Goal: Task Accomplishment & Management: Contribute content

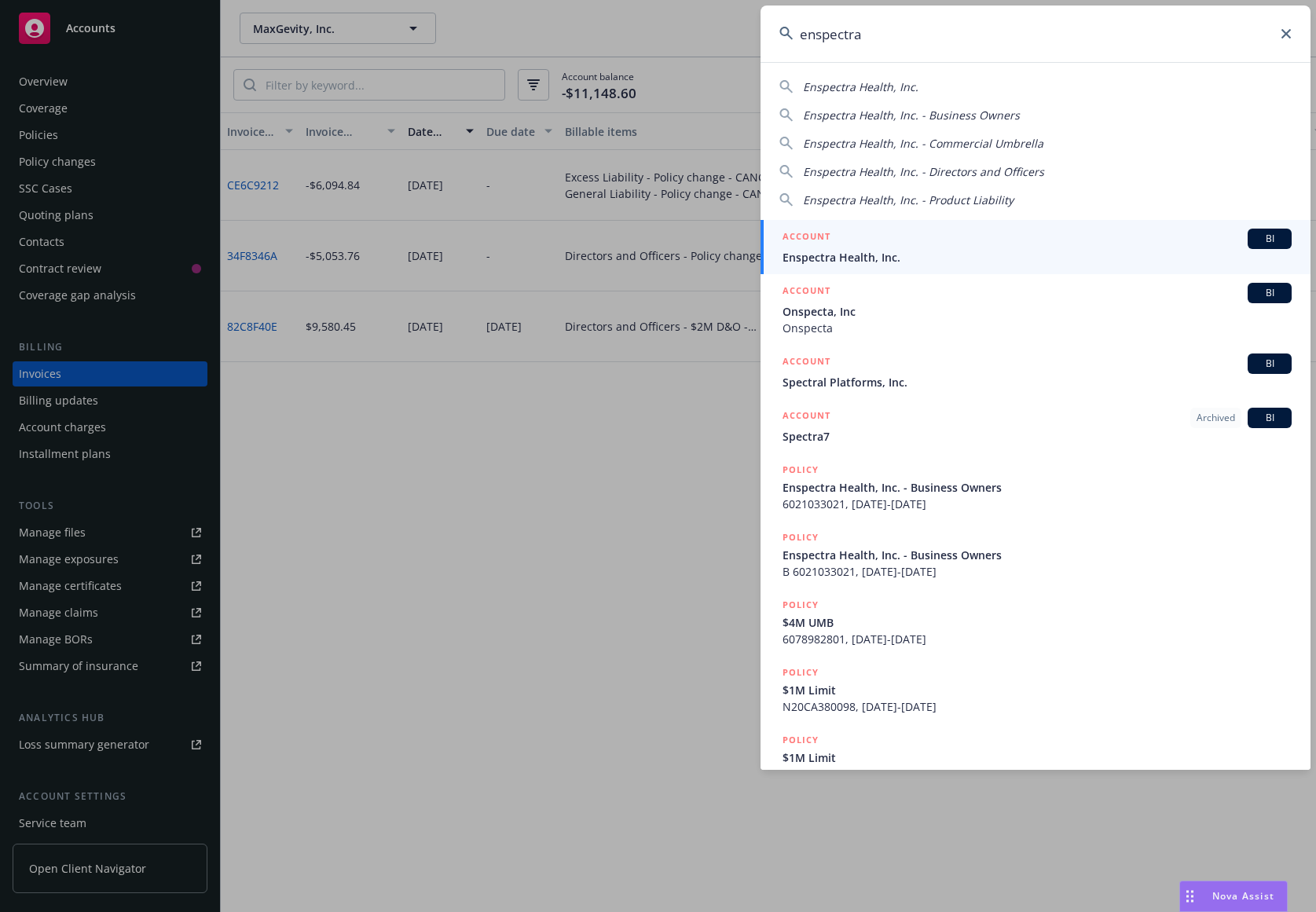
type input "enspectra"
click at [1007, 241] on div "ACCOUNT BI" at bounding box center [1037, 239] width 509 height 20
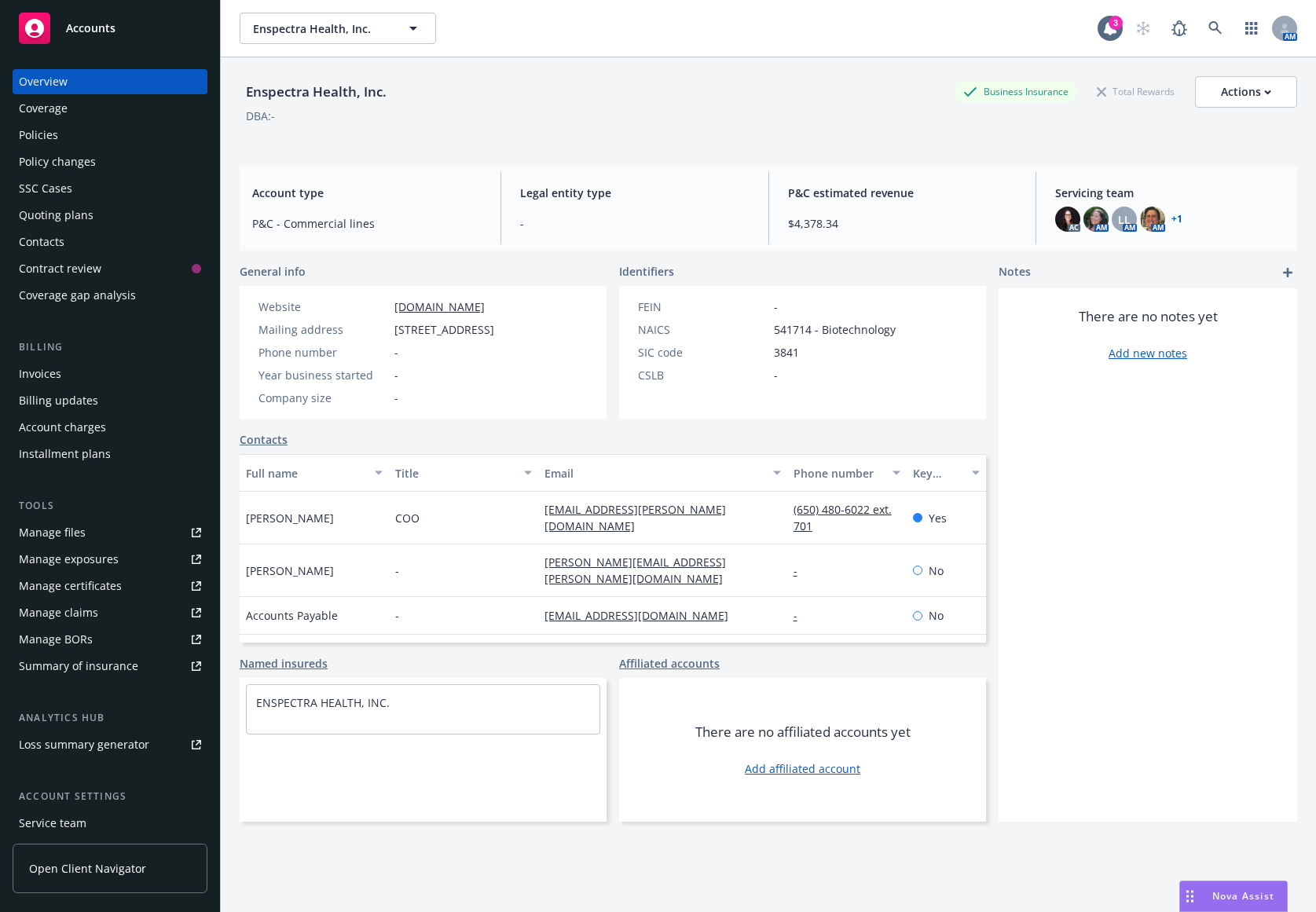
click at [136, 368] on div "Invoices" at bounding box center [110, 373] width 183 height 25
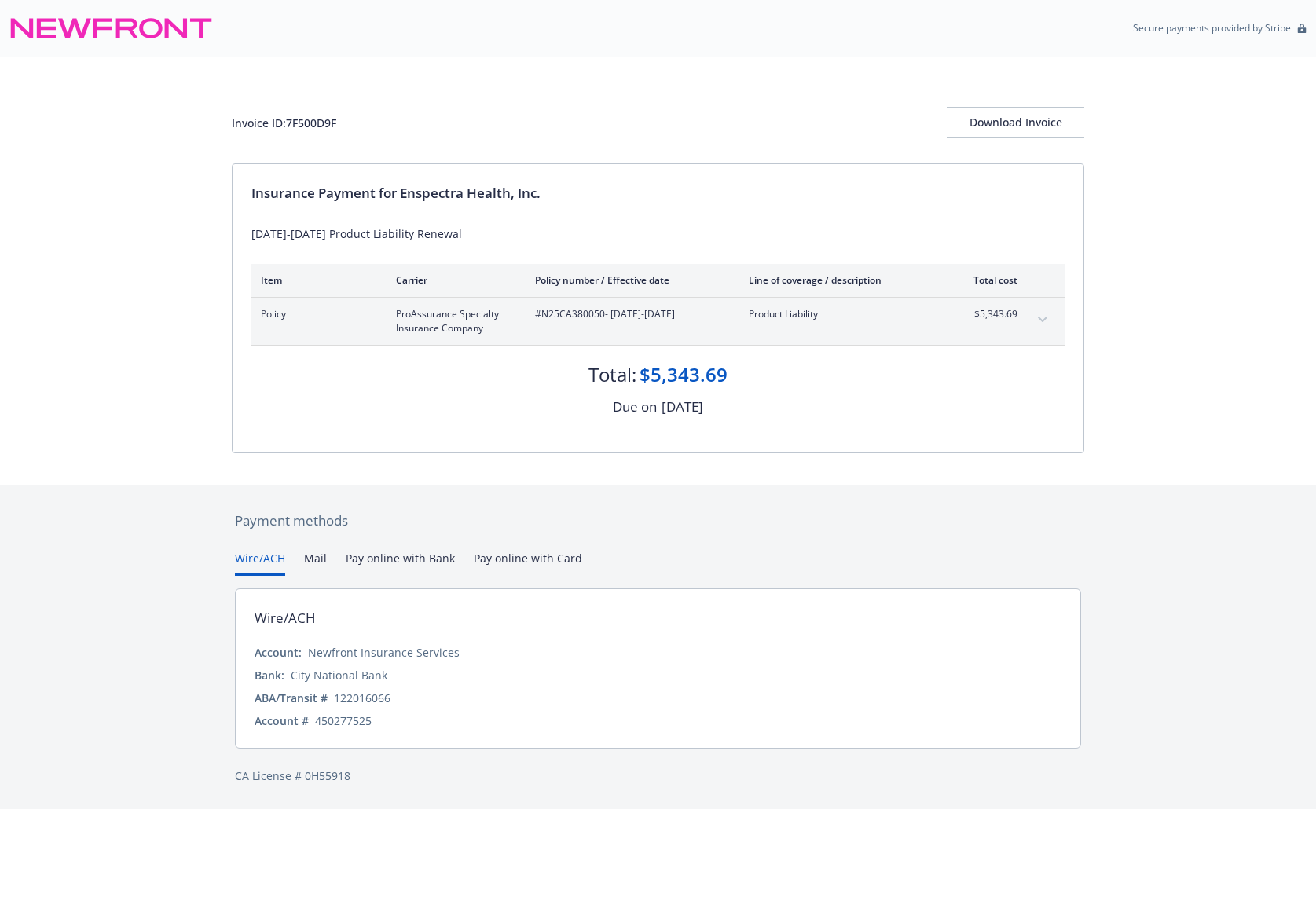
click at [1046, 318] on icon "expand content" at bounding box center [1043, 319] width 9 height 6
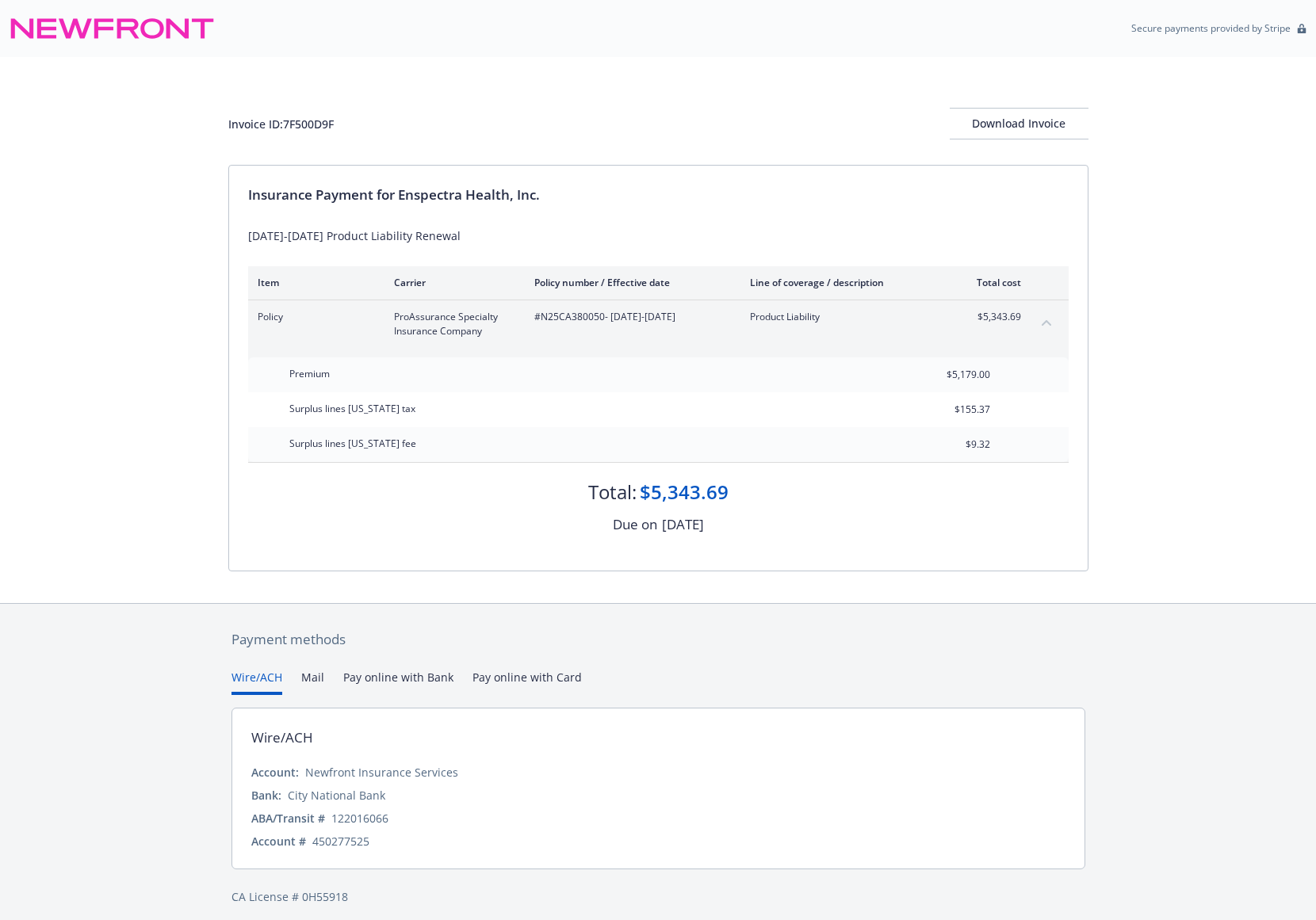
click at [1055, 321] on button "collapse content" at bounding box center [1046, 322] width 25 height 25
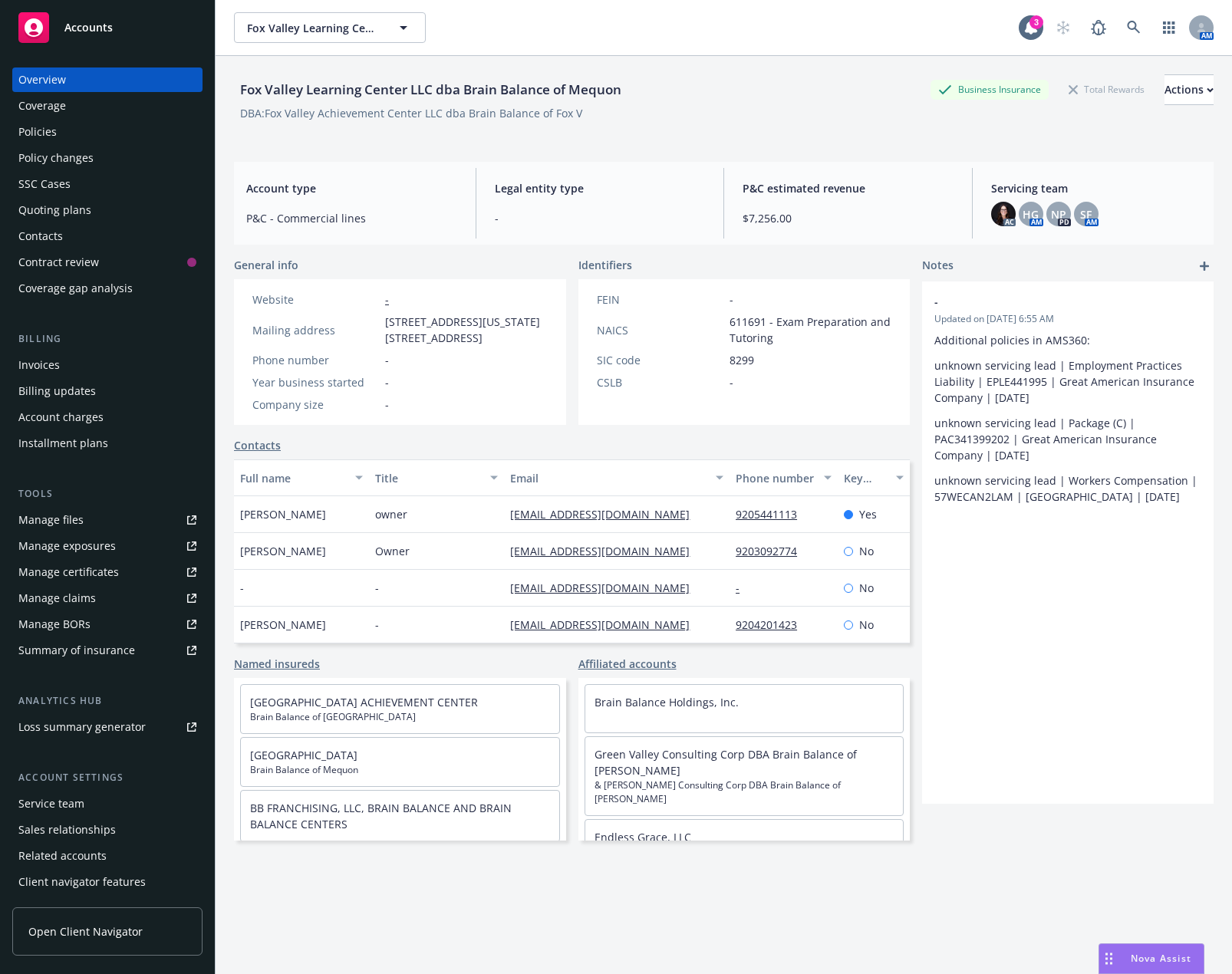
click at [91, 140] on div "Policies" at bounding box center [107, 131] width 178 height 24
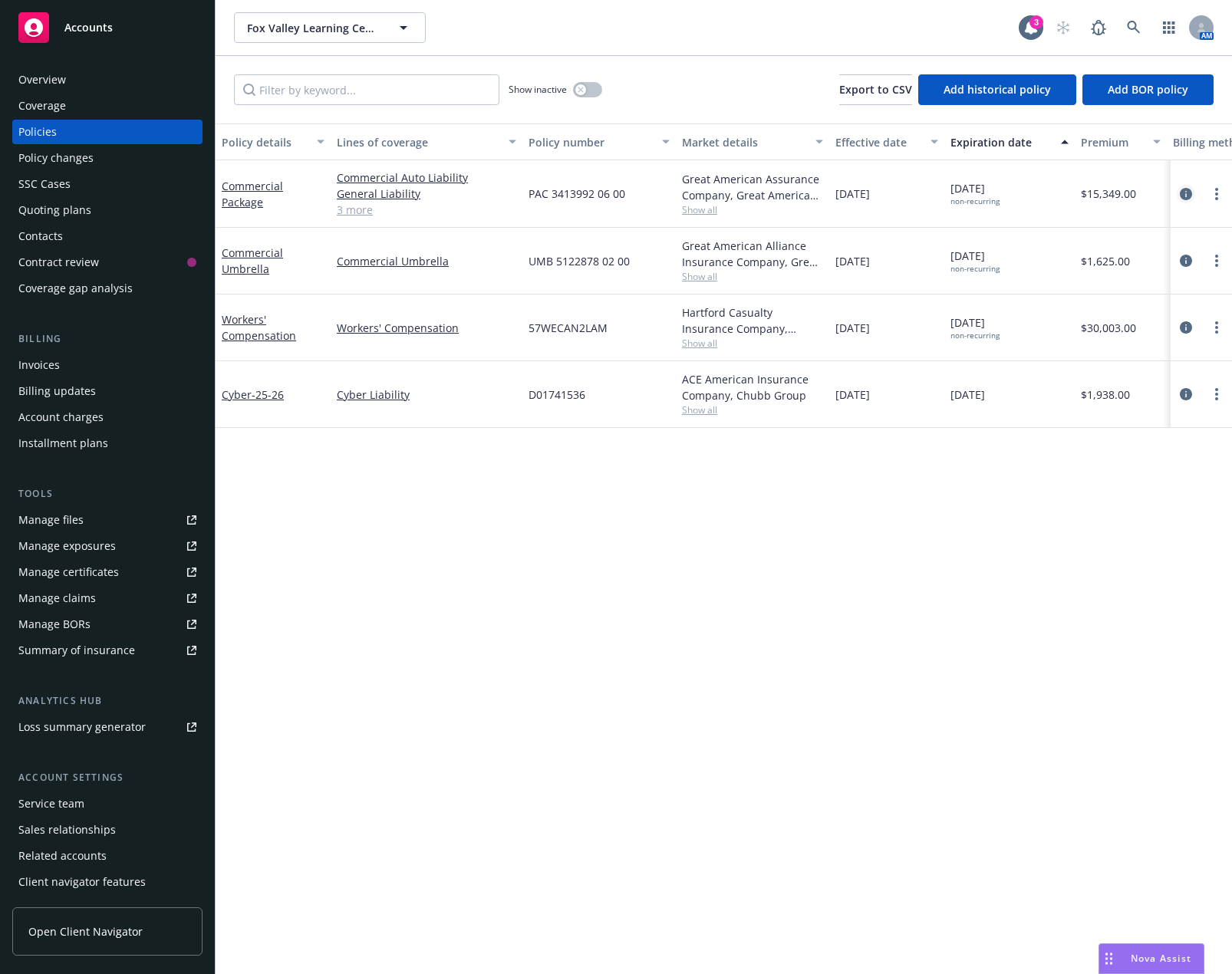
click at [1180, 190] on icon "circleInformation" at bounding box center [1186, 194] width 13 height 13
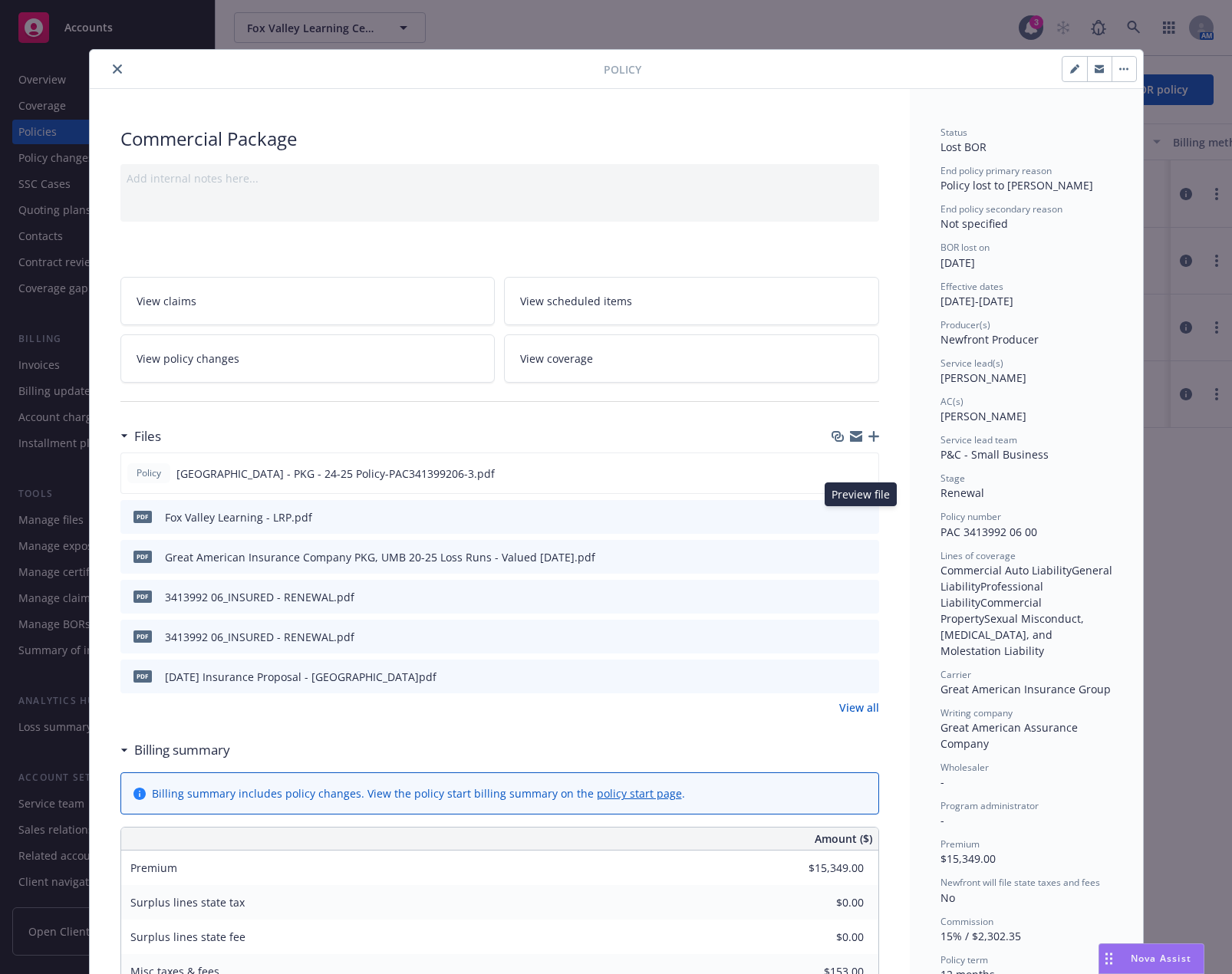
click at [858, 518] on icon "preview file" at bounding box center [865, 516] width 14 height 11
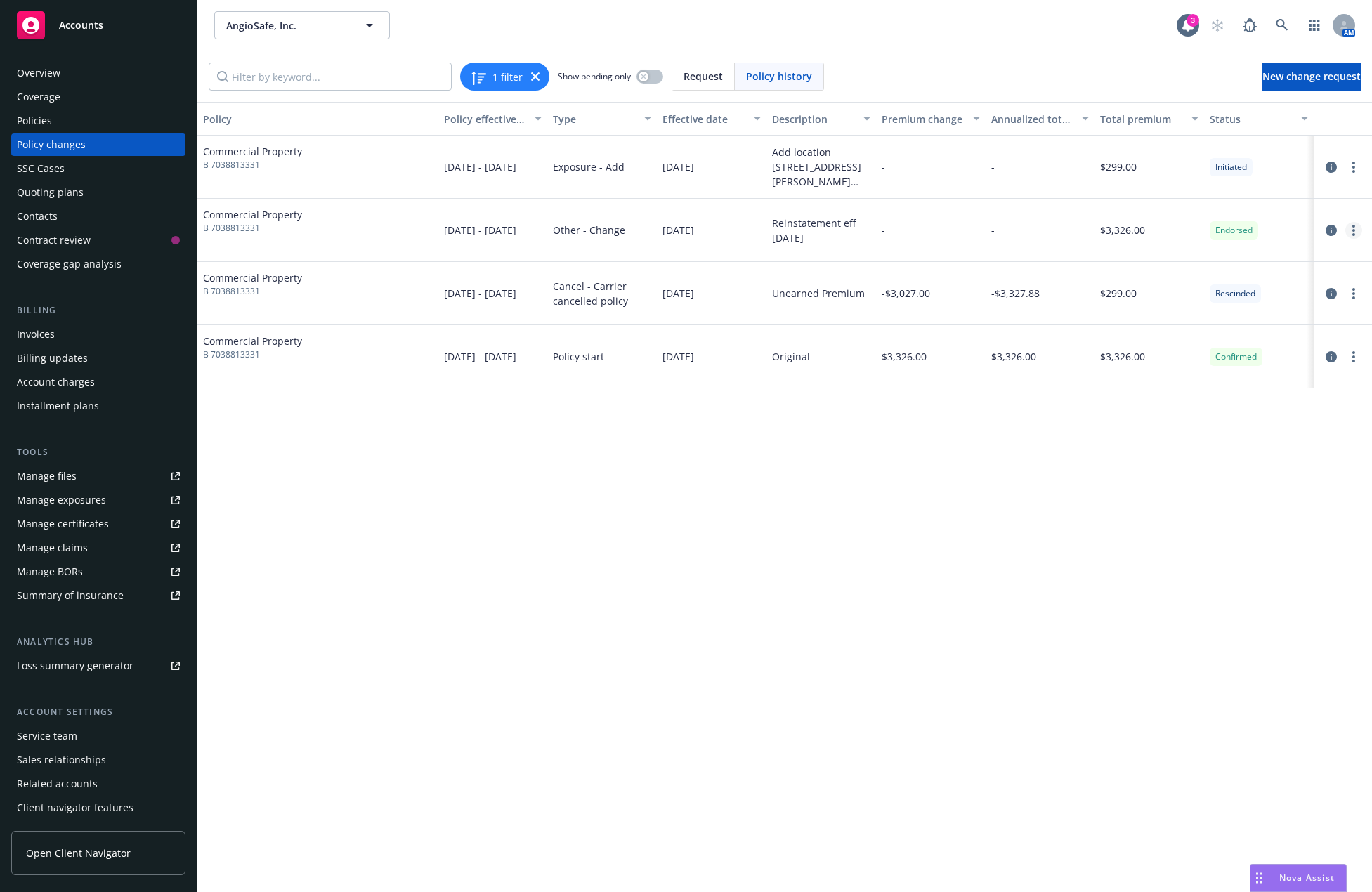
click at [1356, 225] on link "more" at bounding box center [1354, 230] width 16 height 16
click at [1330, 226] on icon "circleInformation" at bounding box center [1332, 231] width 12 height 12
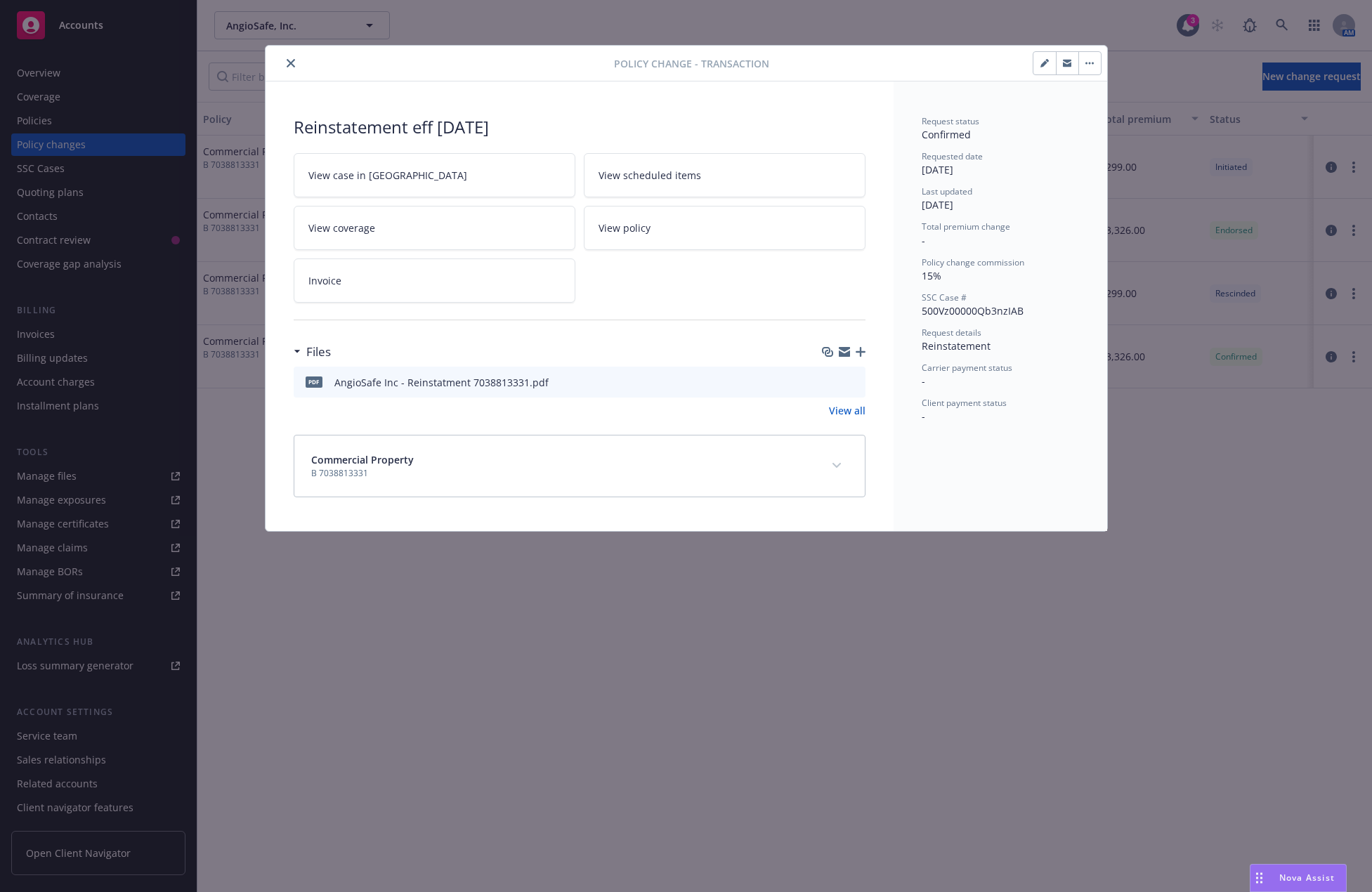
click at [1040, 68] on button "button" at bounding box center [1044, 63] width 22 height 22
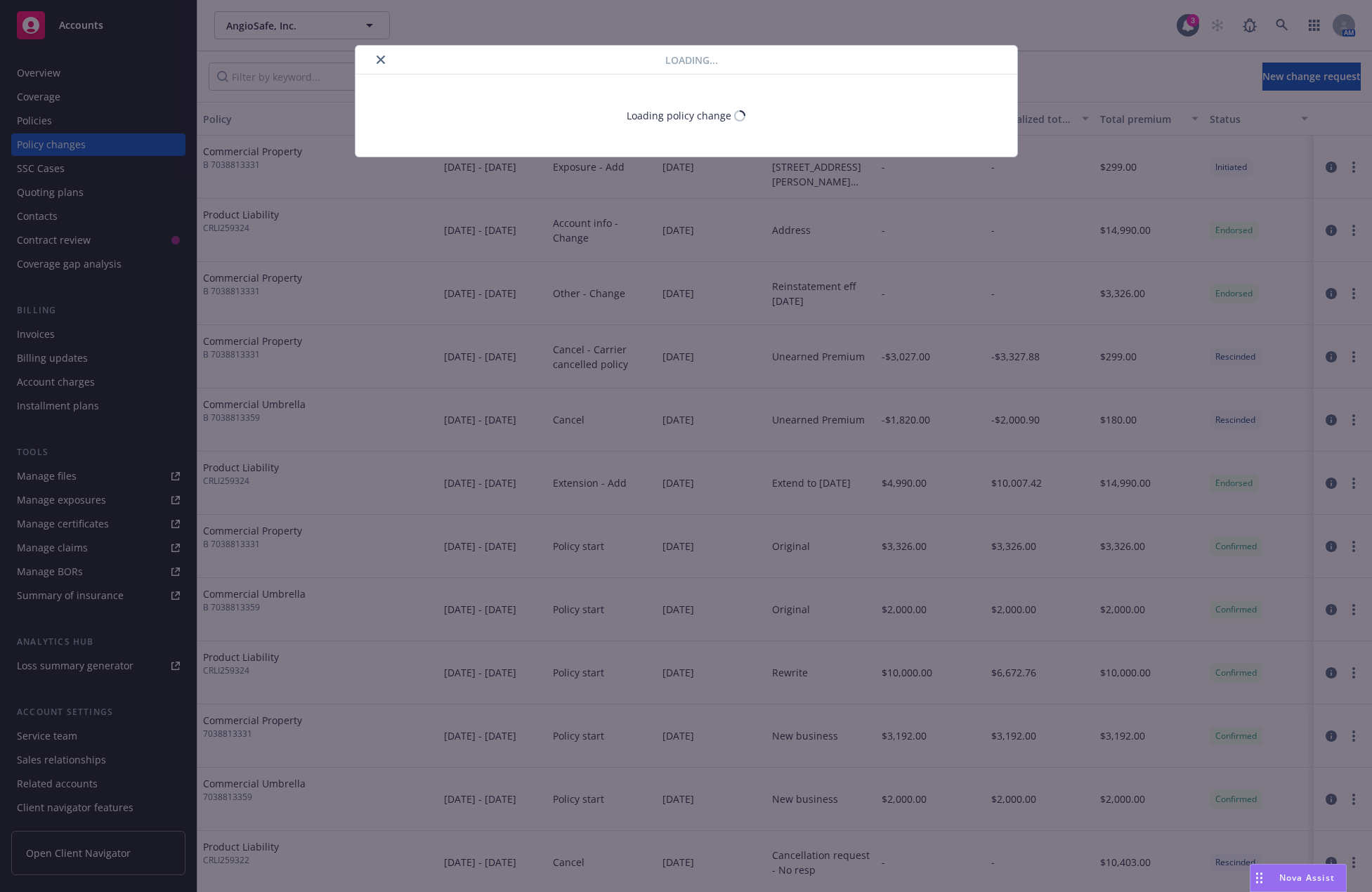
select select "ACCEPTED"
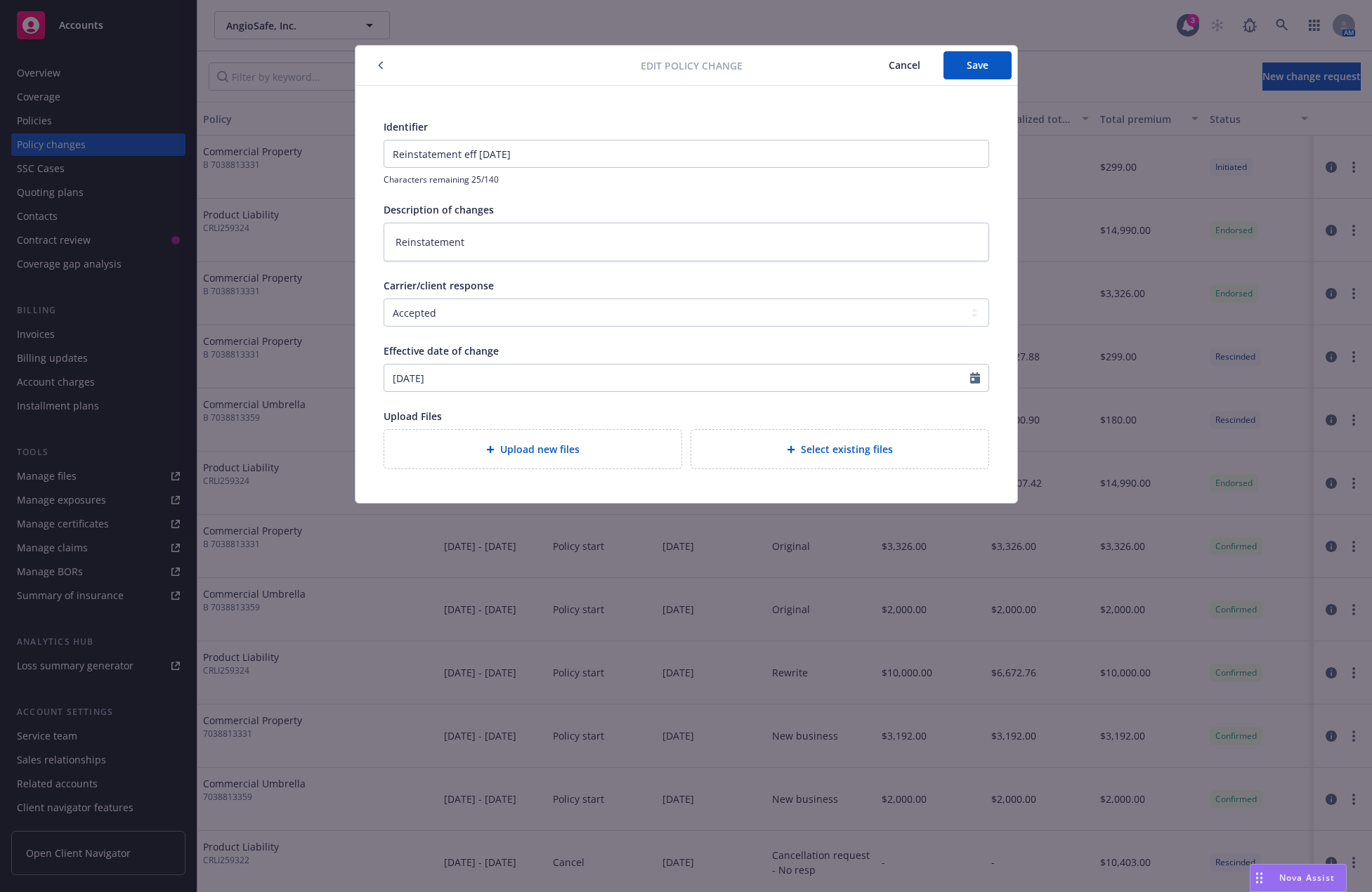
click at [75, 117] on div "Edit policy change Cancel Save Identifier Reinstatement eff 5/28/25 Characters …" at bounding box center [686, 446] width 1372 height 892
click at [370, 64] on div at bounding box center [501, 65] width 280 height 16
click at [378, 64] on icon "button" at bounding box center [380, 65] width 6 height 8
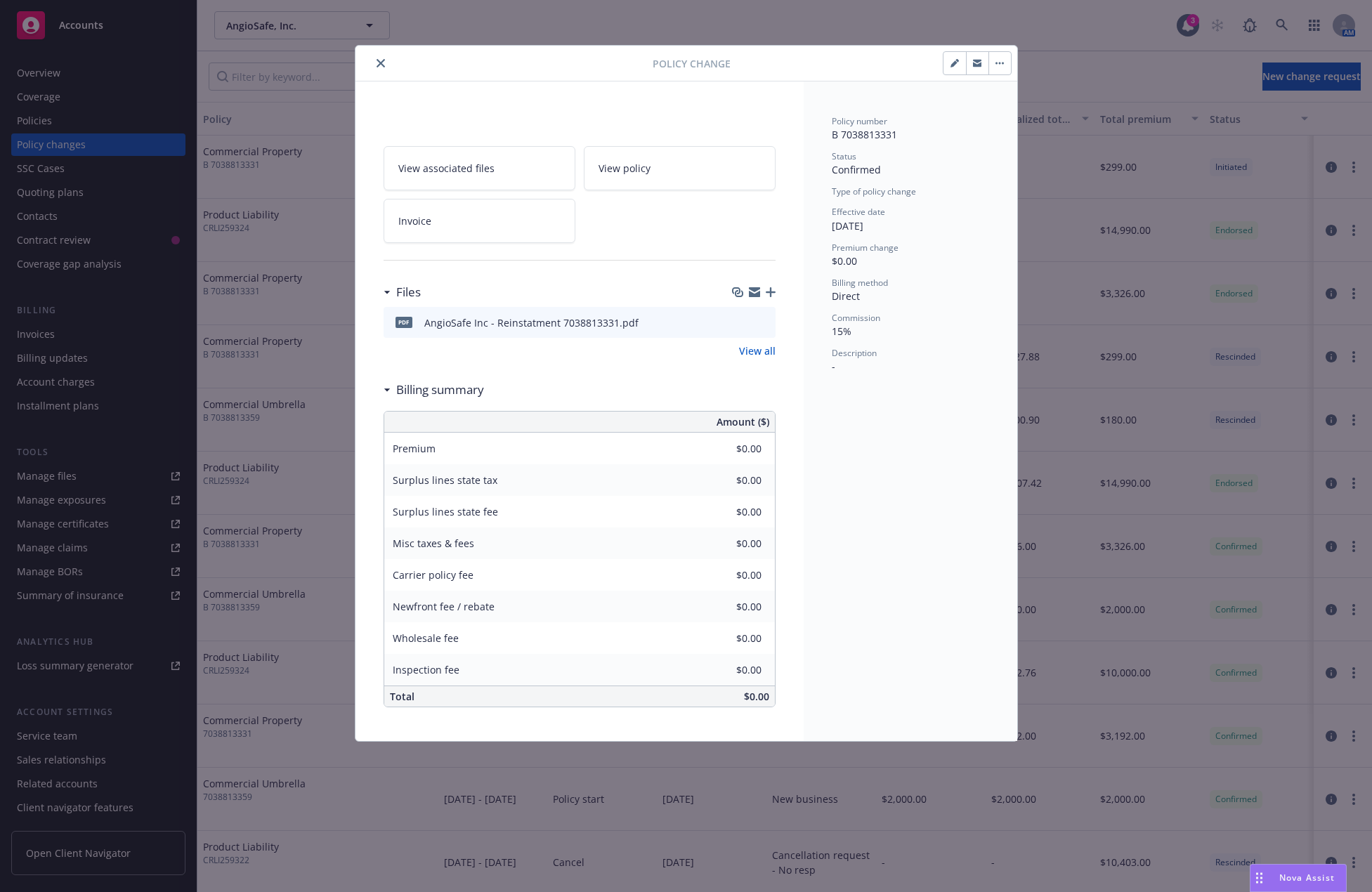
click at [378, 56] on button "close" at bounding box center [381, 63] width 16 height 16
drag, startPoint x: 148, startPoint y: 111, endPoint x: 130, endPoint y: 123, distance: 21.6
click at [148, 111] on div "Policies" at bounding box center [98, 120] width 163 height 22
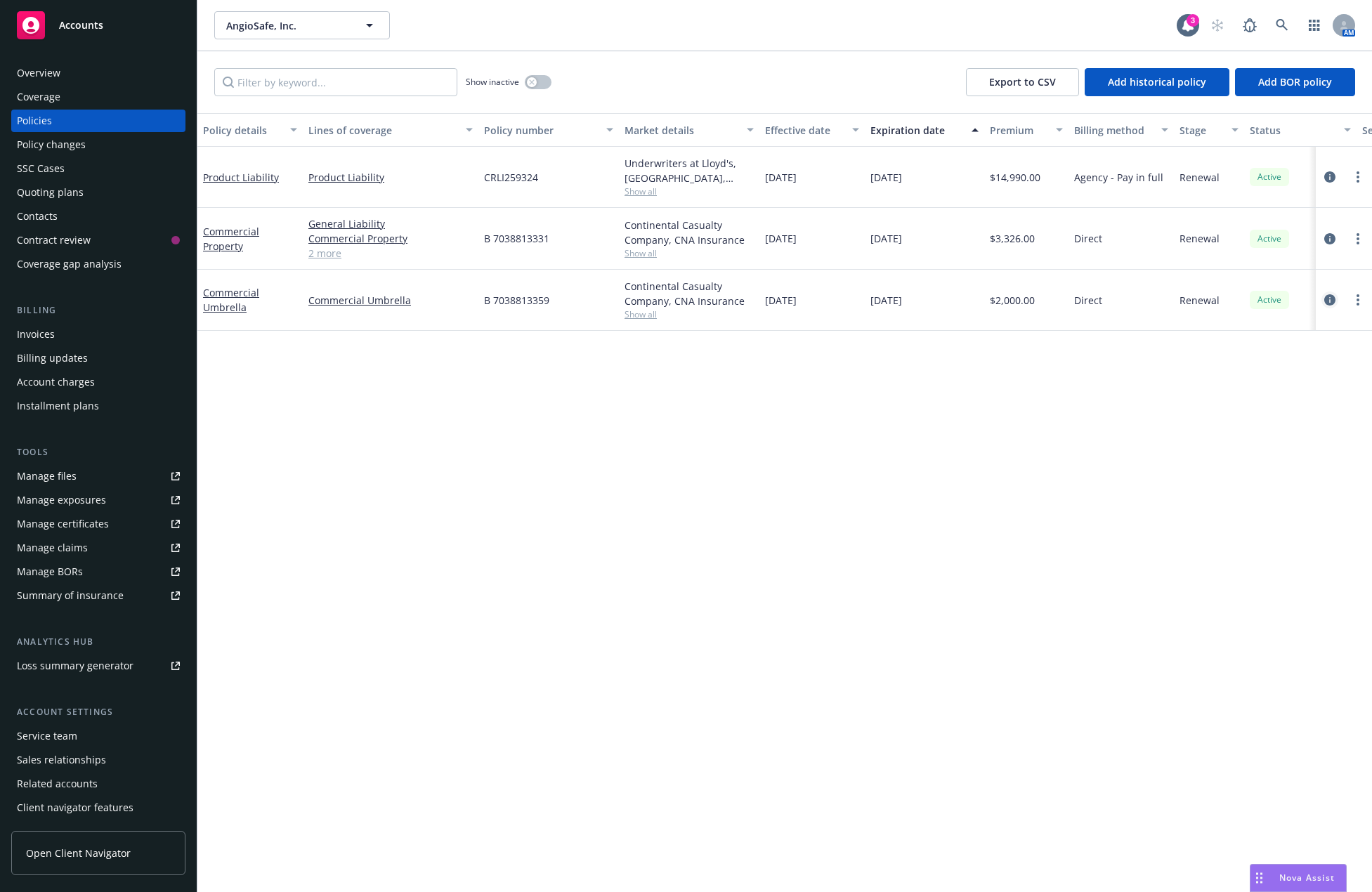
click at [1323, 298] on link "circleInformation" at bounding box center [1330, 300] width 16 height 16
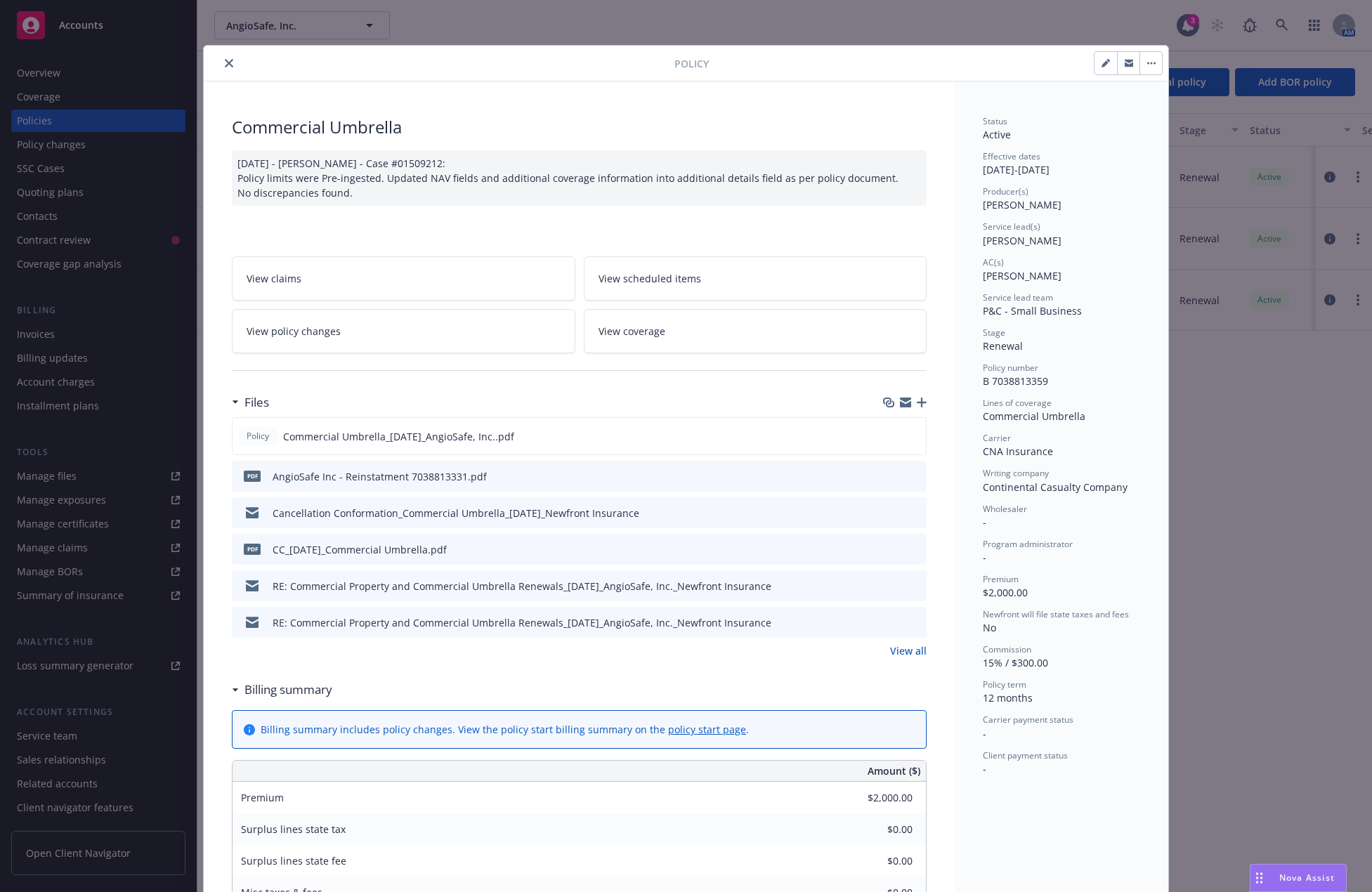
click at [919, 402] on icon "button" at bounding box center [922, 402] width 10 height 10
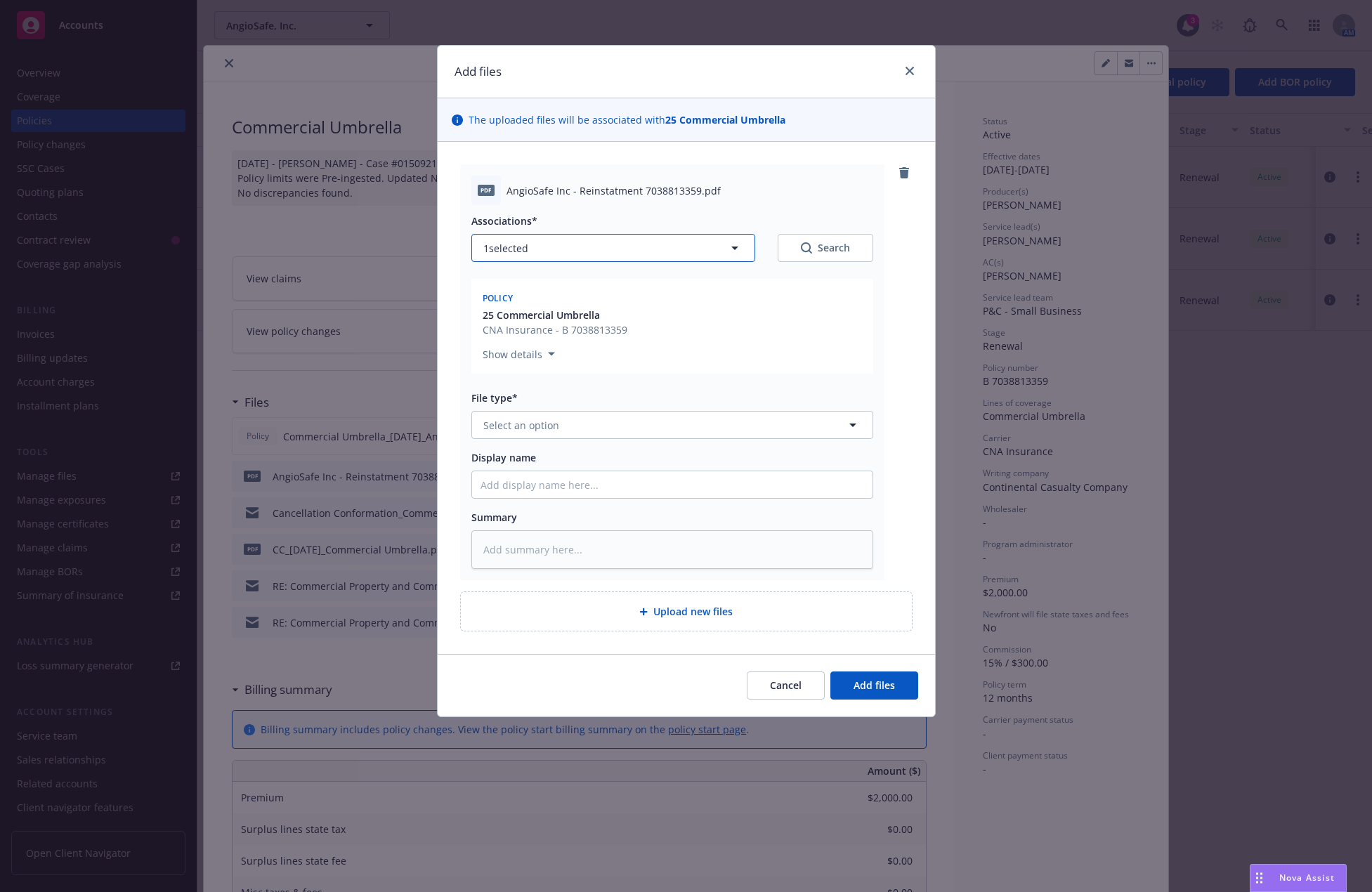
click at [641, 239] on button "1 selected" at bounding box center [613, 248] width 284 height 28
type textarea "x"
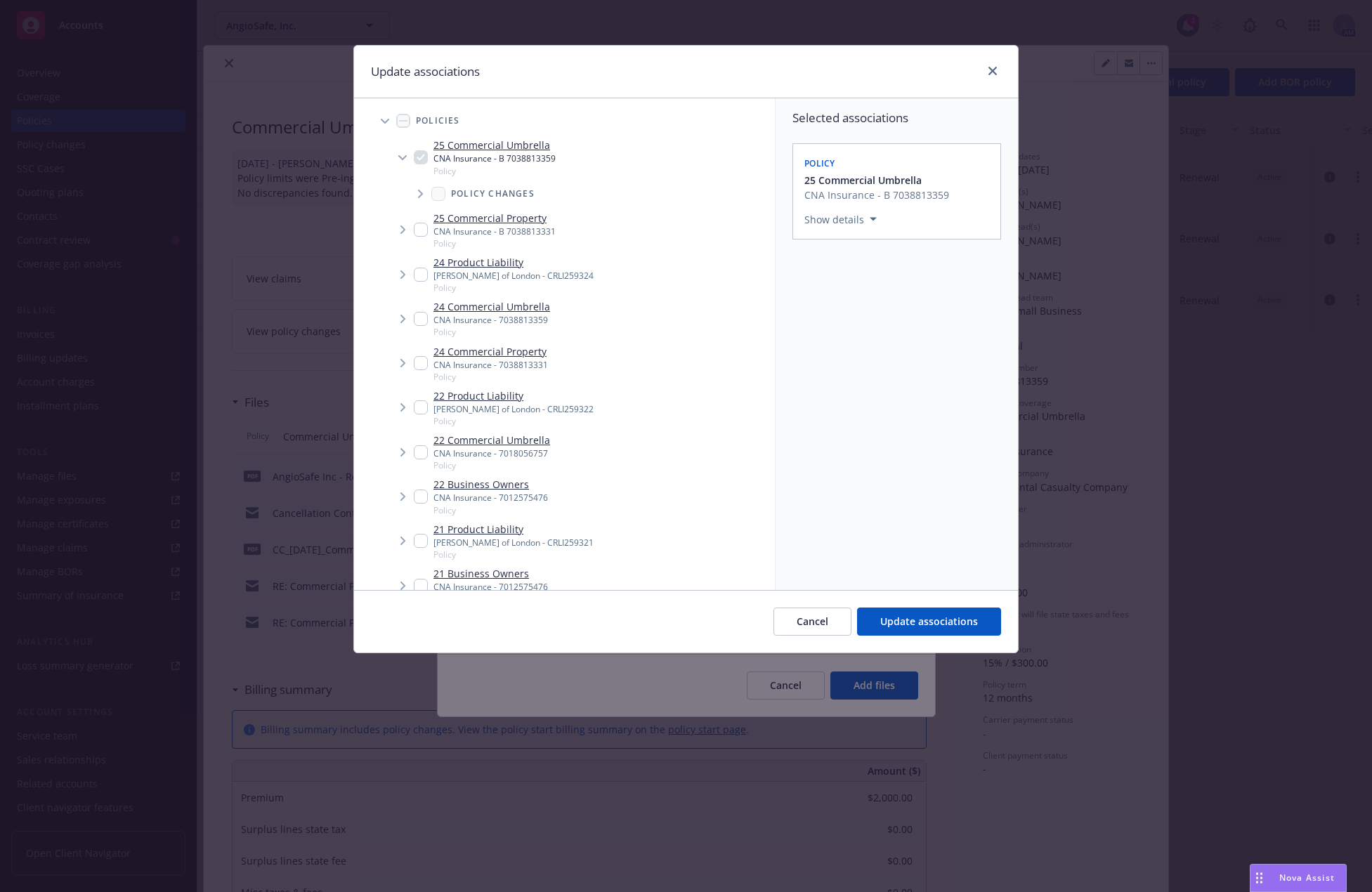
click at [422, 194] on icon "Tree Example" at bounding box center [421, 194] width 5 height 8
click at [463, 271] on input "Tree Example" at bounding box center [457, 275] width 14 height 14
checkbox input "true"
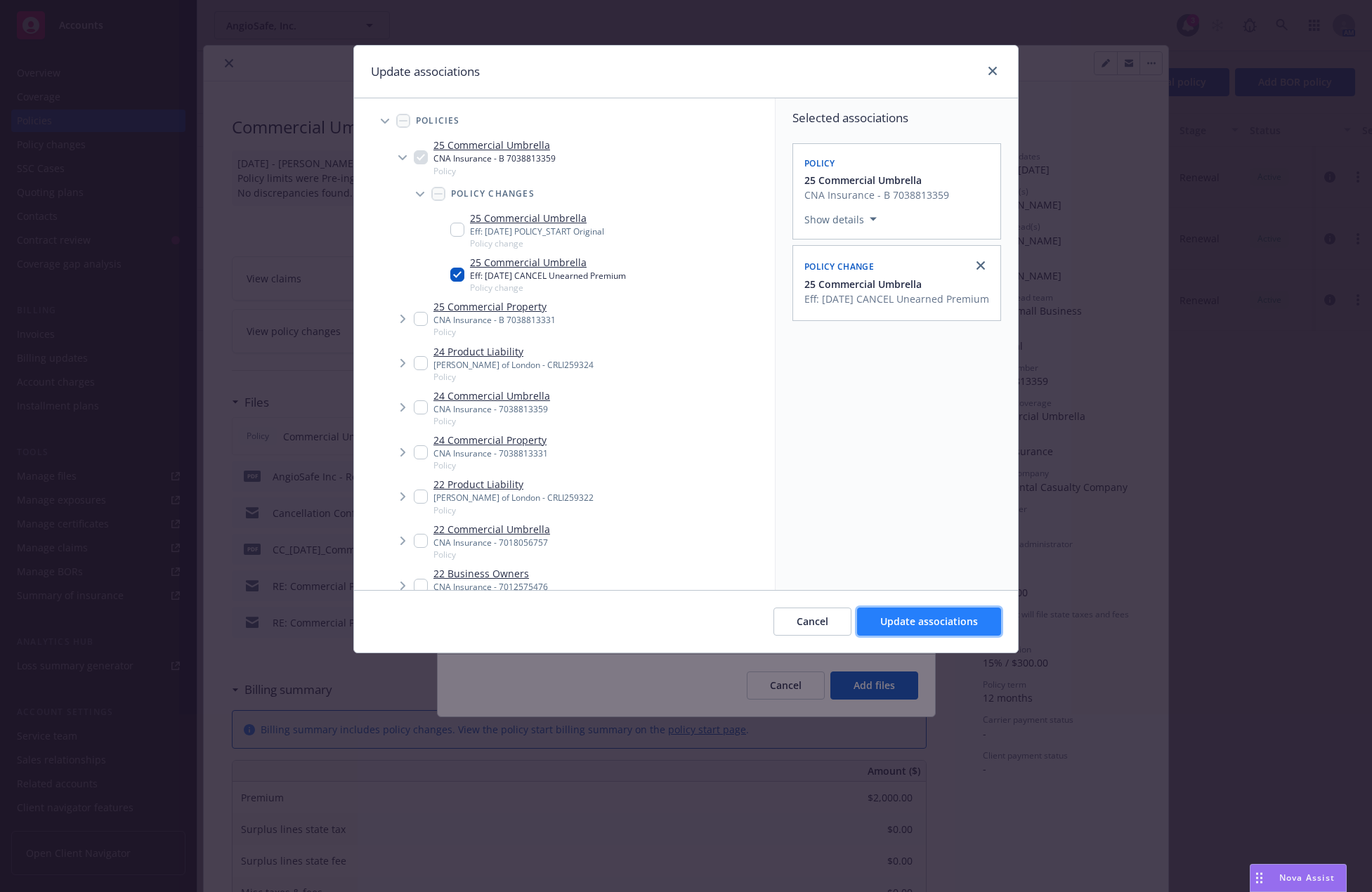
click at [967, 625] on span "Update associations" at bounding box center [929, 622] width 97 height 13
type textarea "x"
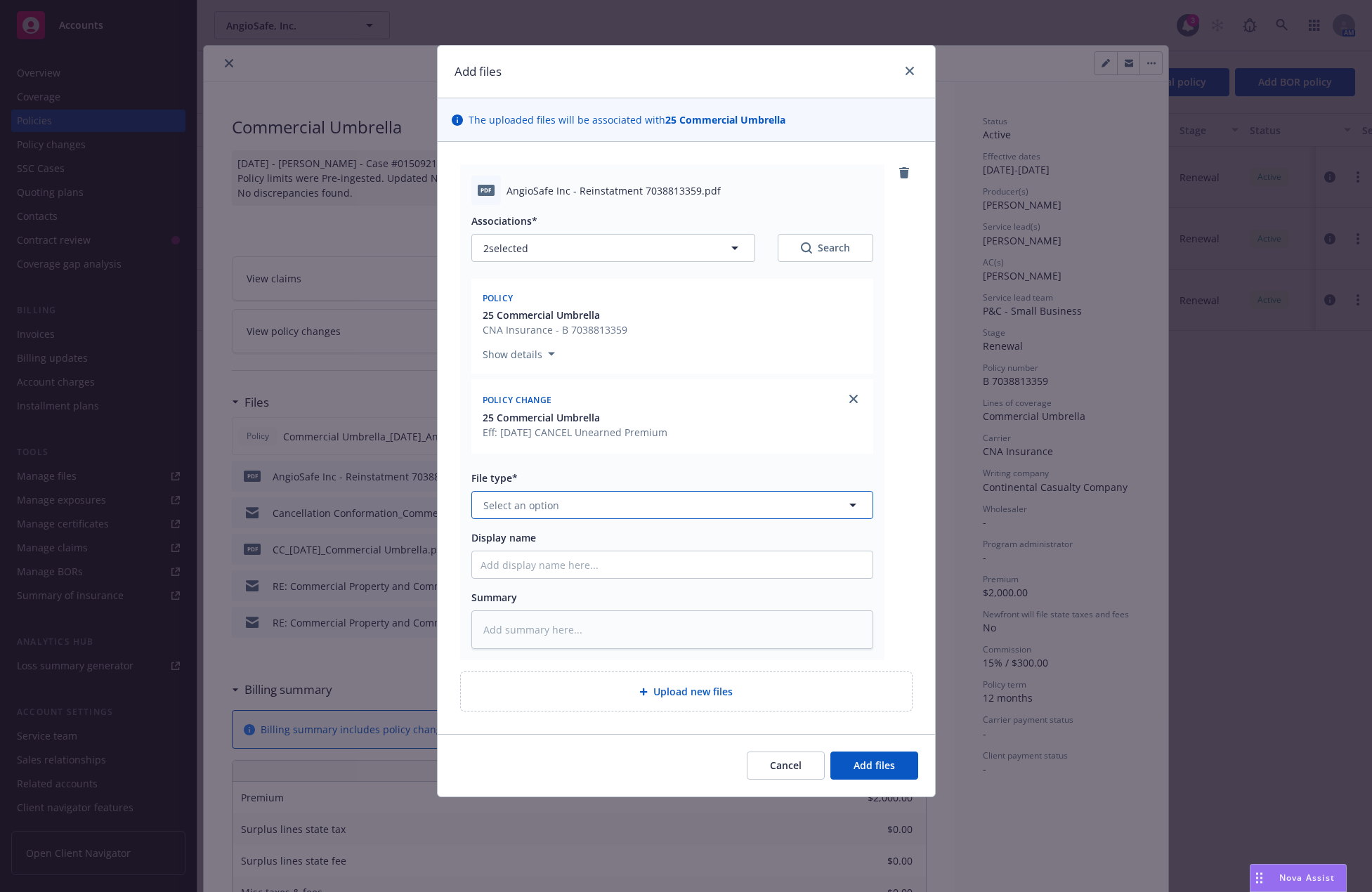
click at [796, 505] on button "Select an option" at bounding box center [672, 505] width 402 height 28
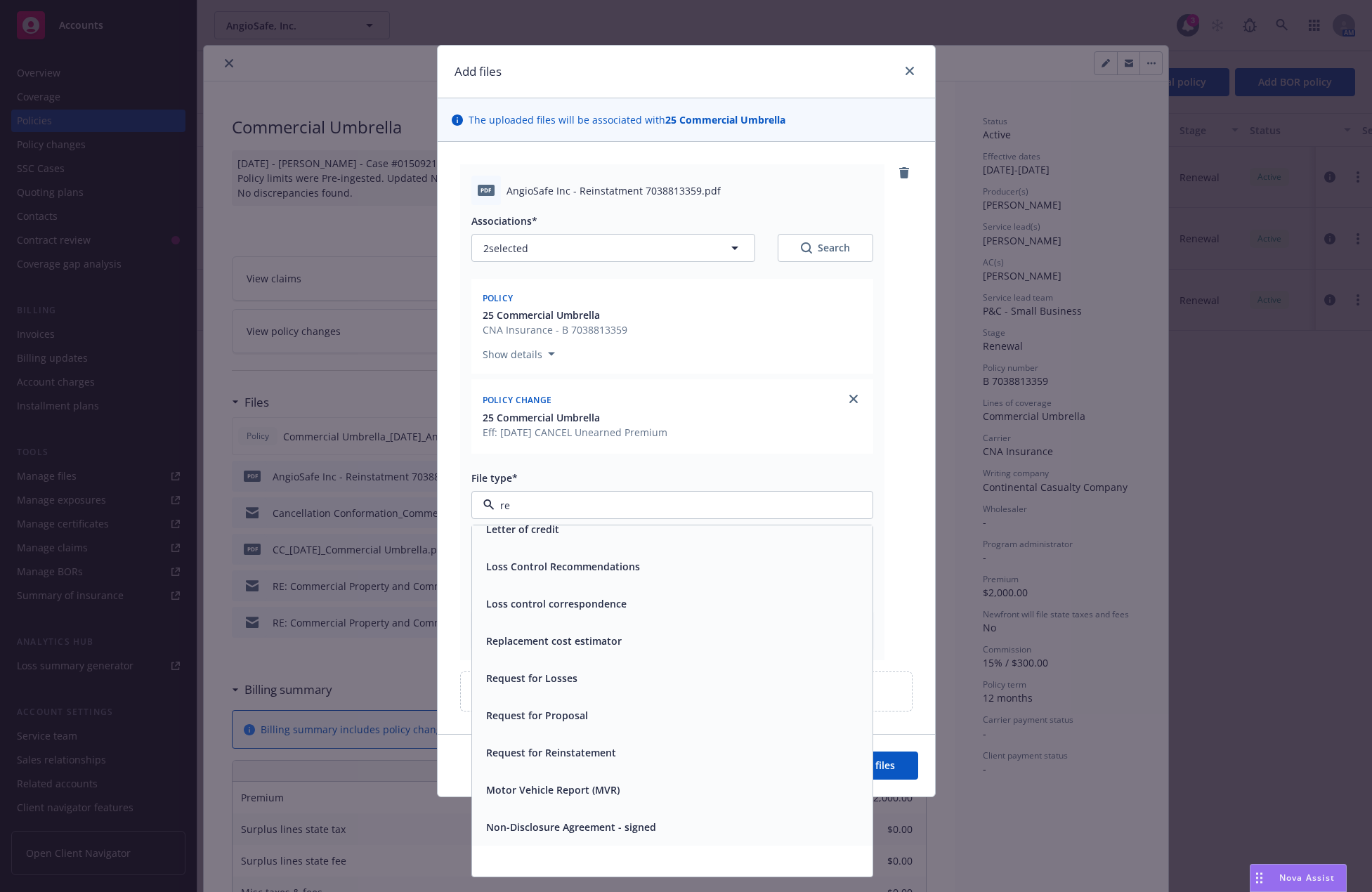
scroll to position [1725, 0]
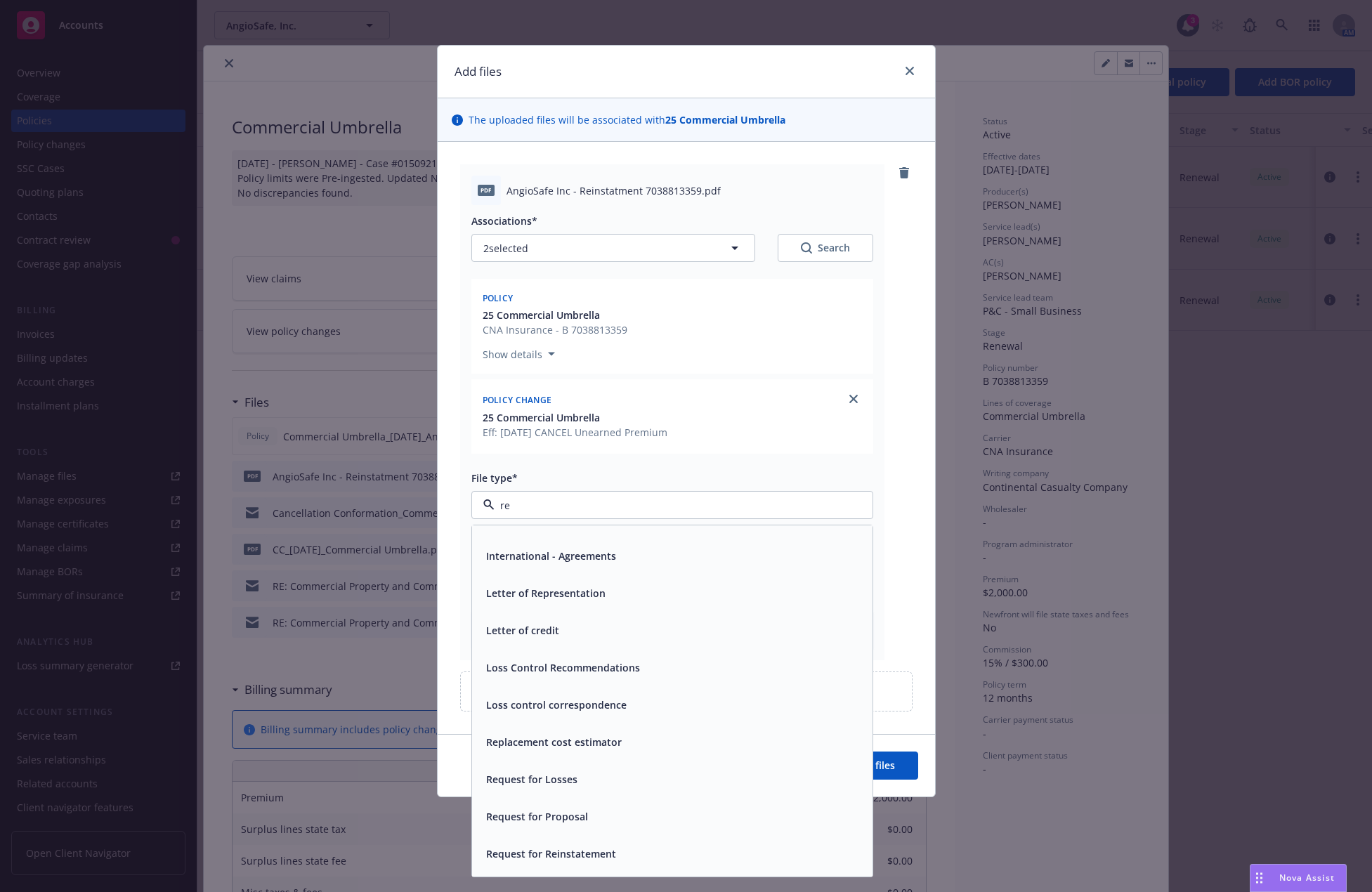
type input "rei"
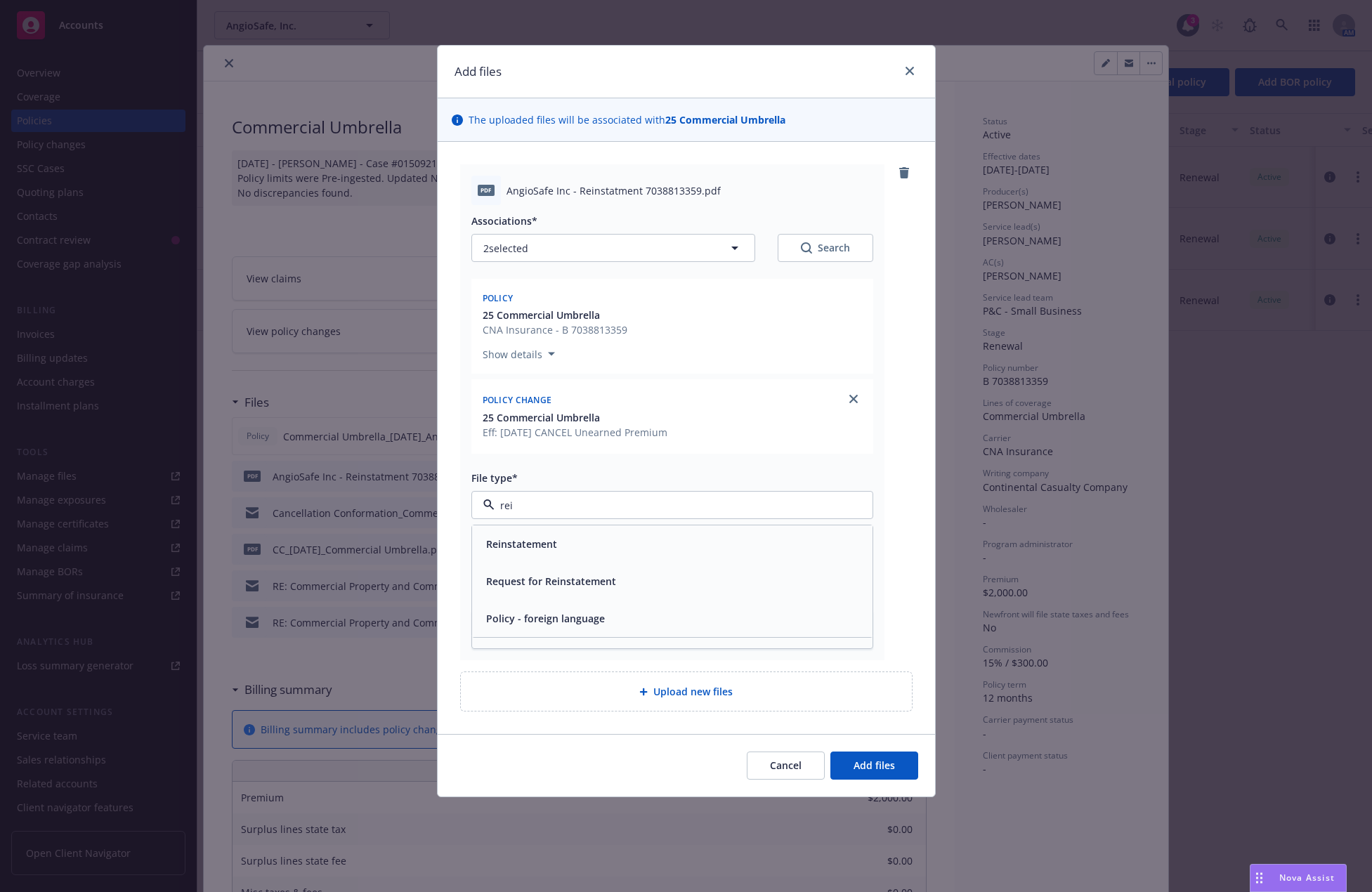
scroll to position [0, 0]
click at [721, 544] on div "Reinstatement" at bounding box center [672, 544] width 383 height 21
click at [877, 762] on span "Add files" at bounding box center [874, 765] width 41 height 13
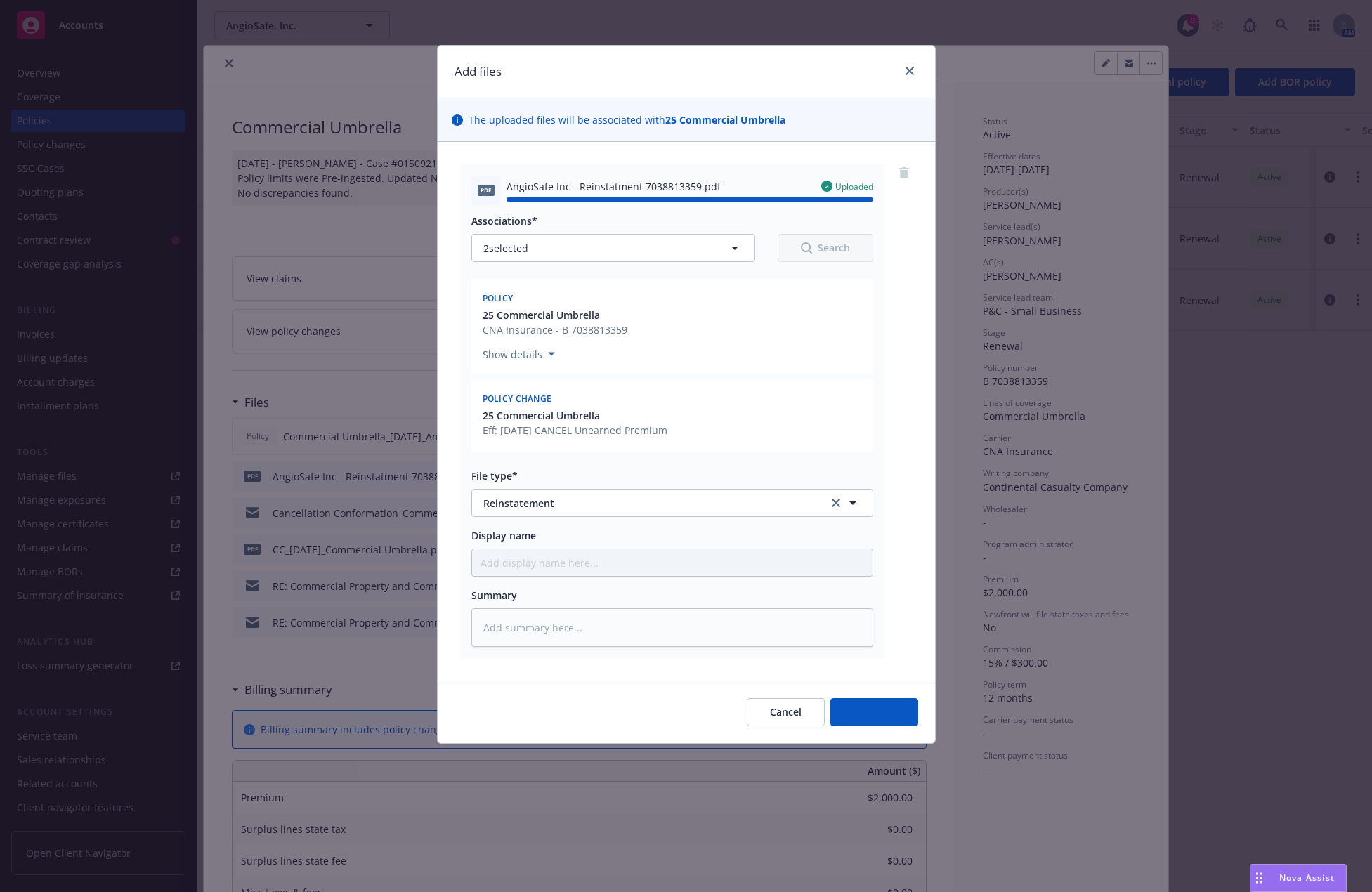
type textarea "x"
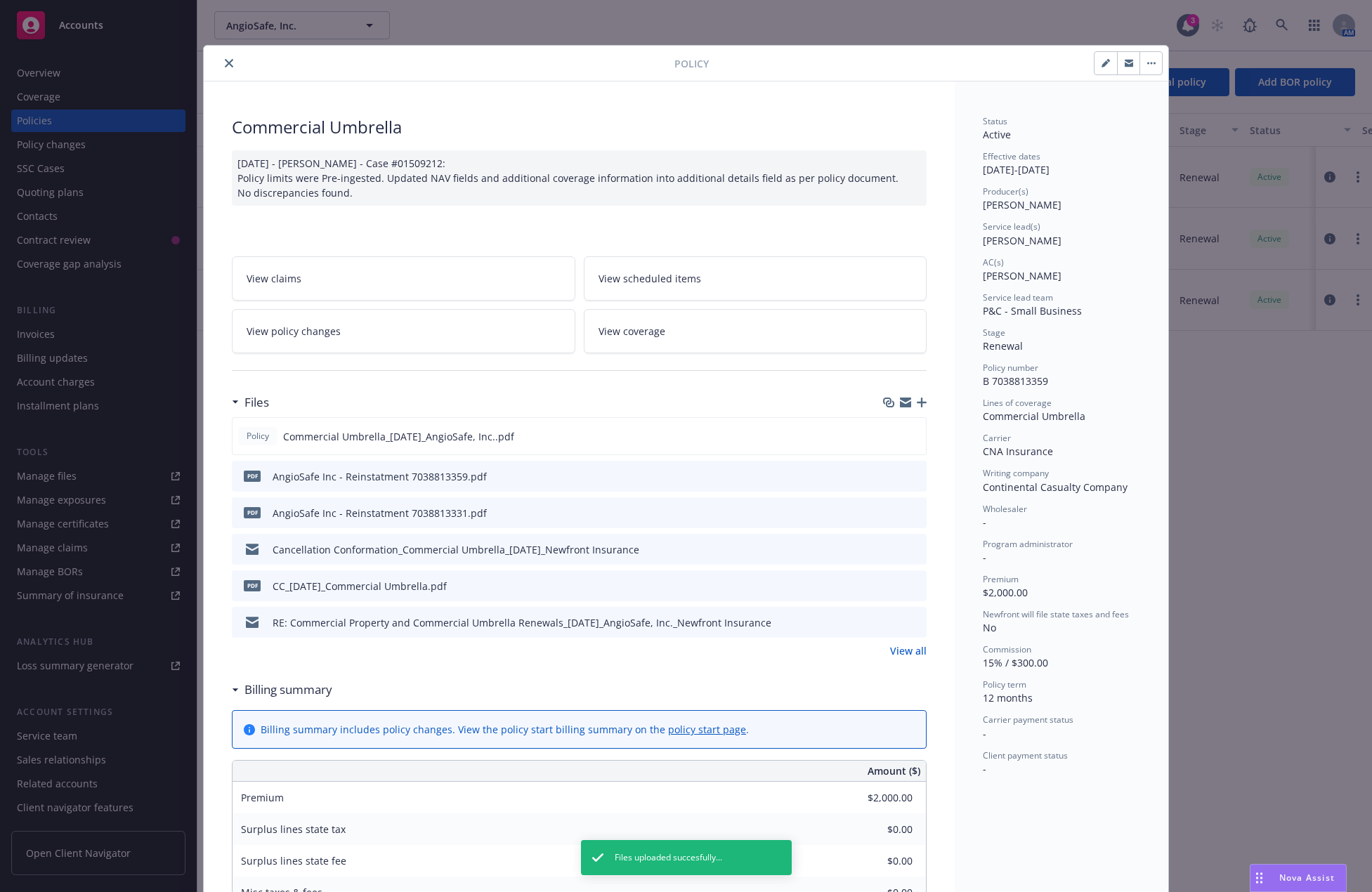
click at [226, 64] on icon "close" at bounding box center [229, 63] width 8 height 8
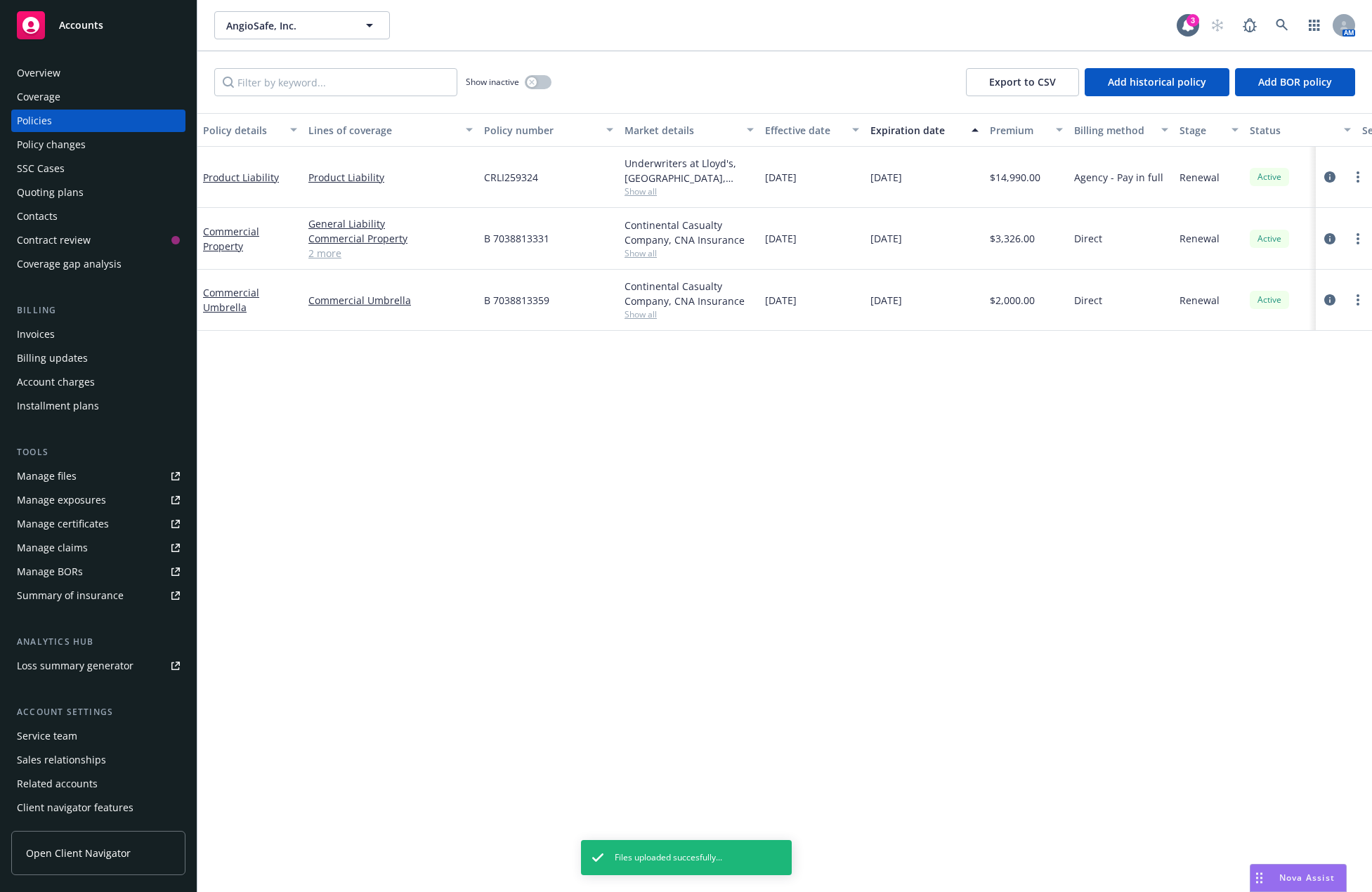
click at [59, 121] on div "Policies" at bounding box center [98, 120] width 163 height 22
click at [1327, 235] on icon "circleInformation" at bounding box center [1330, 239] width 12 height 12
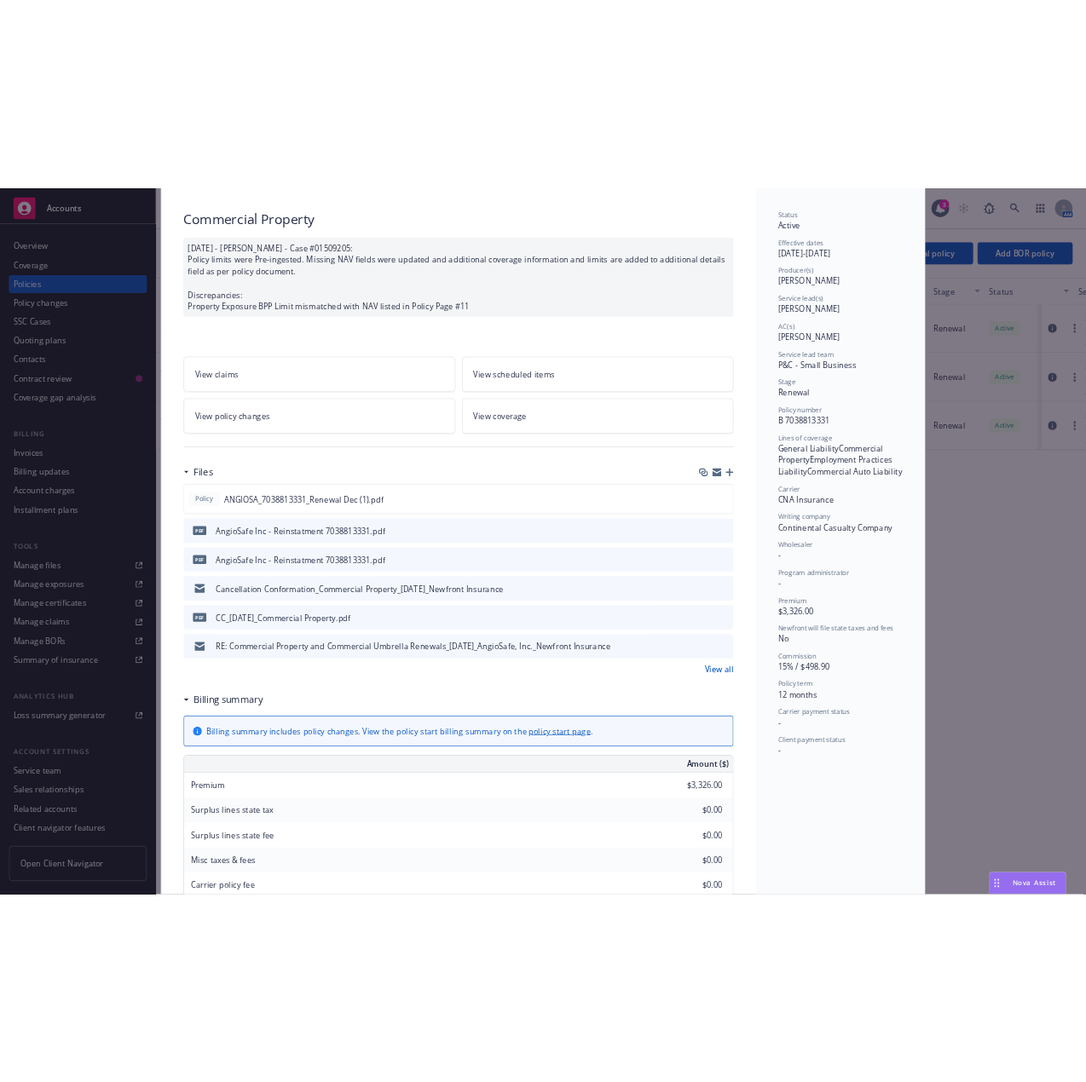
scroll to position [136, 0]
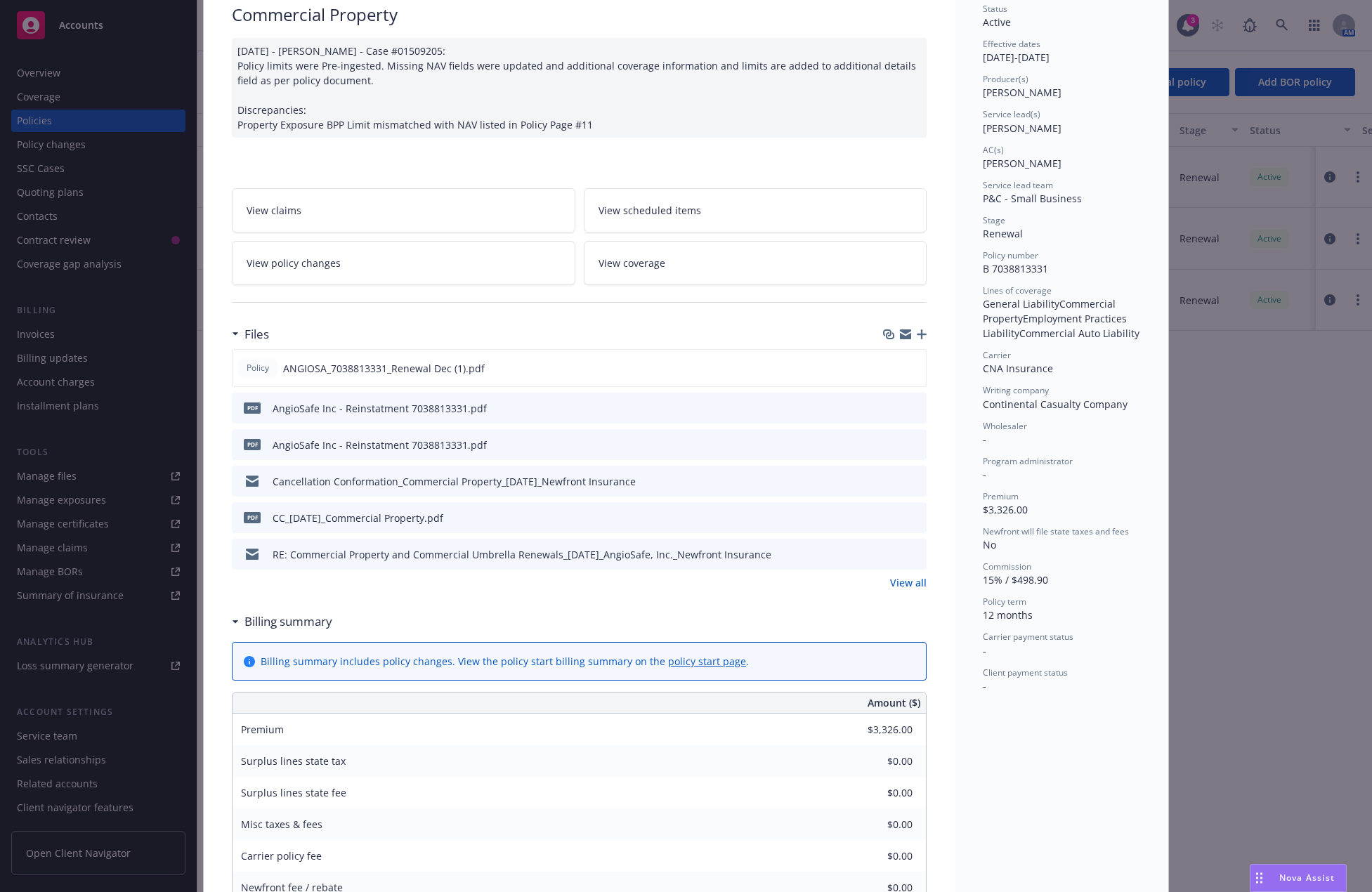
click at [316, 586] on div "View all" at bounding box center [579, 583] width 695 height 15
click at [910, 512] on icon "preview file" at bounding box center [913, 517] width 12 height 10
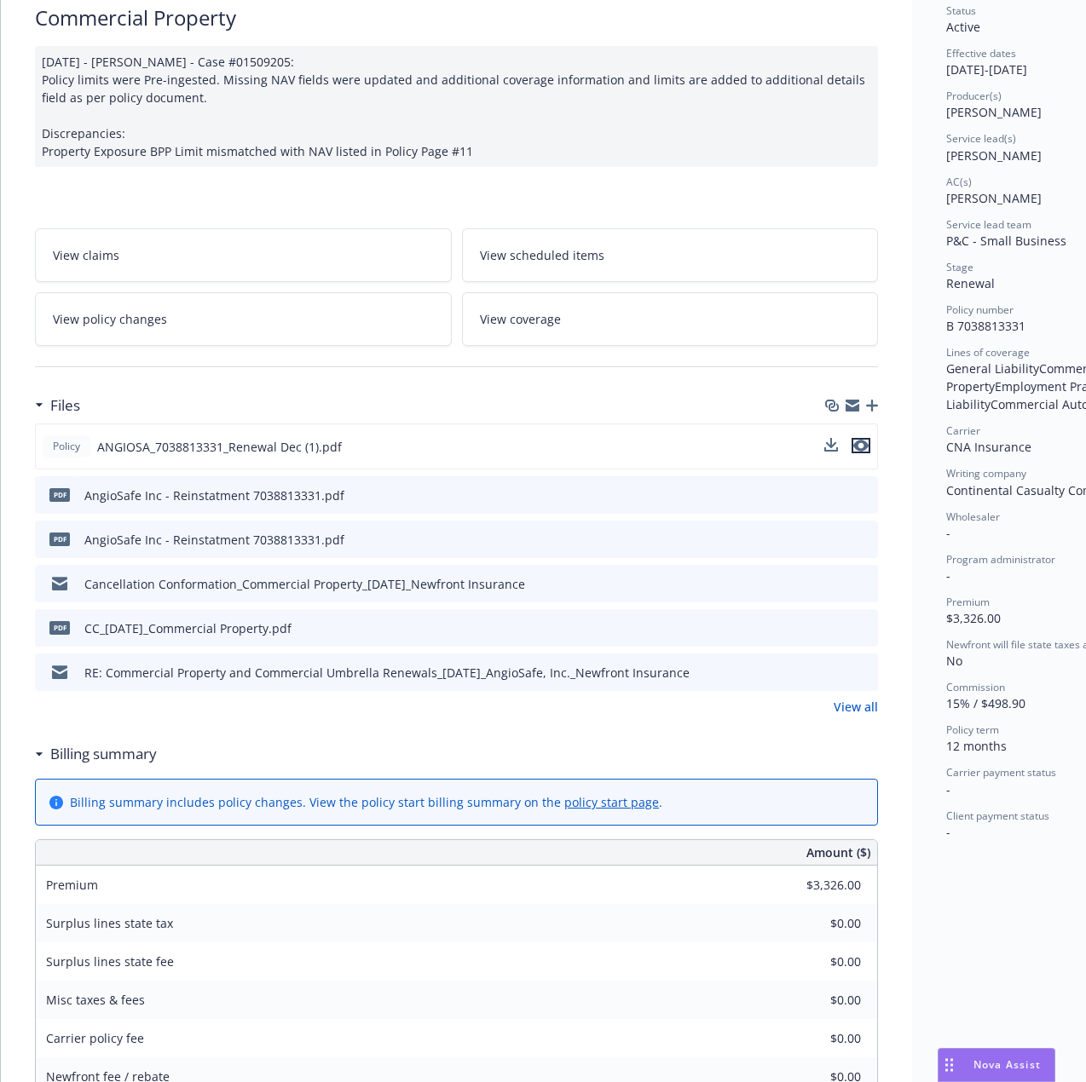
click at [867, 442] on icon "preview file" at bounding box center [860, 446] width 15 height 12
click at [856, 711] on link "View all" at bounding box center [855, 707] width 44 height 18
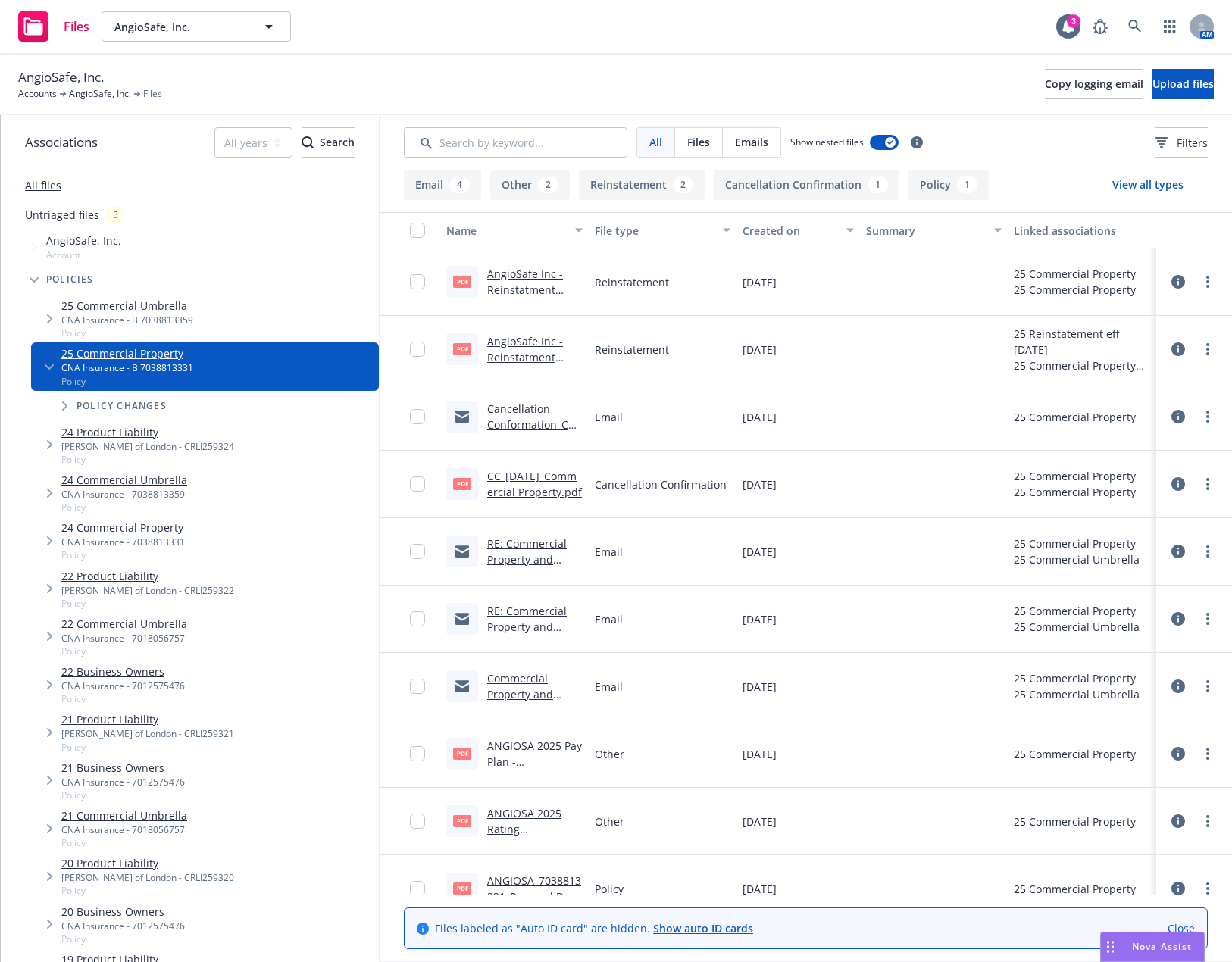
click at [477, 79] on div "AngioSafe, Inc. Accounts AngioSafe, Inc. Files Copy logging email Upload files" at bounding box center [616, 84] width 1196 height 33
click at [77, 93] on link "AngioSafe, Inc." at bounding box center [101, 93] width 62 height 13
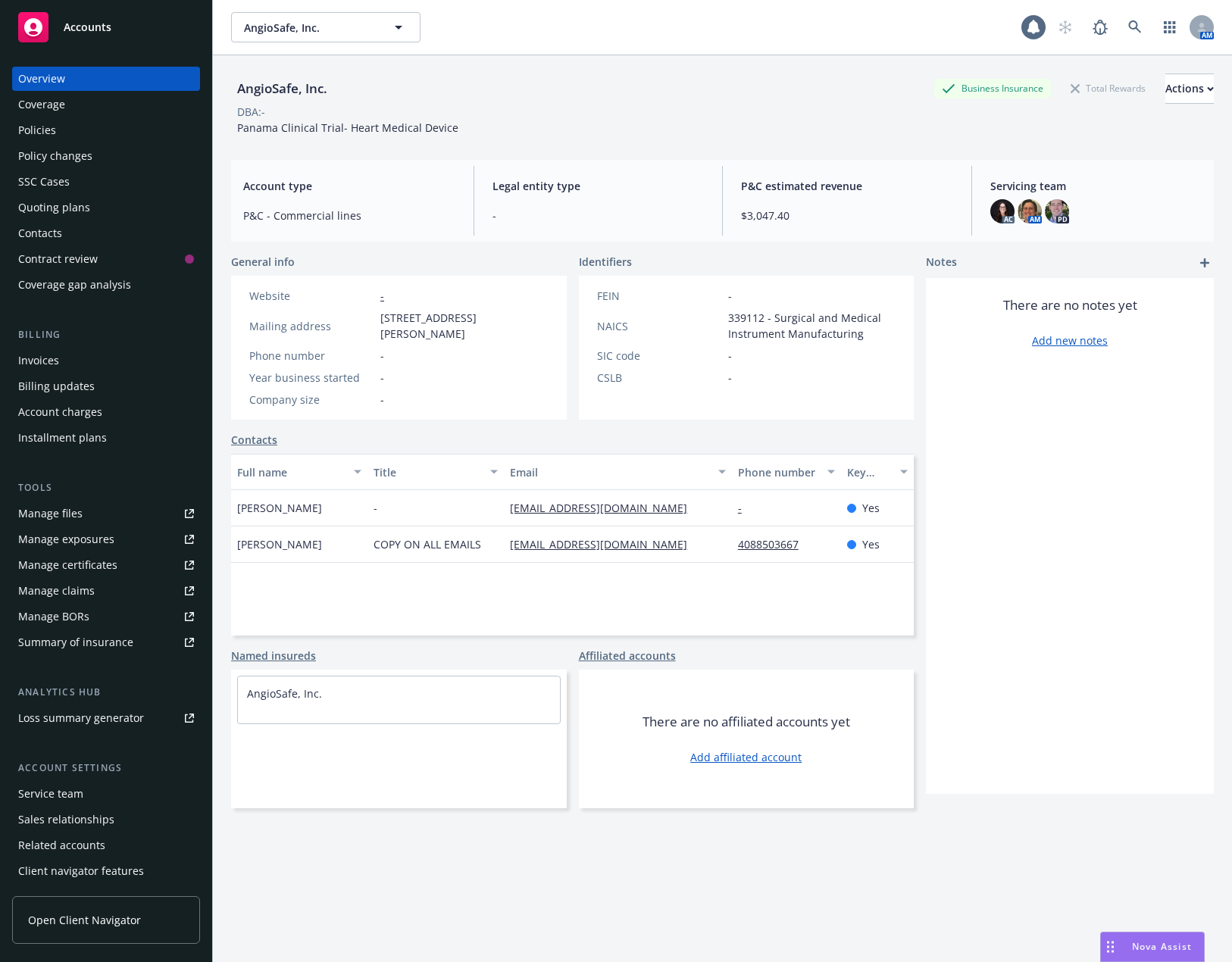
click at [112, 135] on div "Policies" at bounding box center [106, 130] width 176 height 24
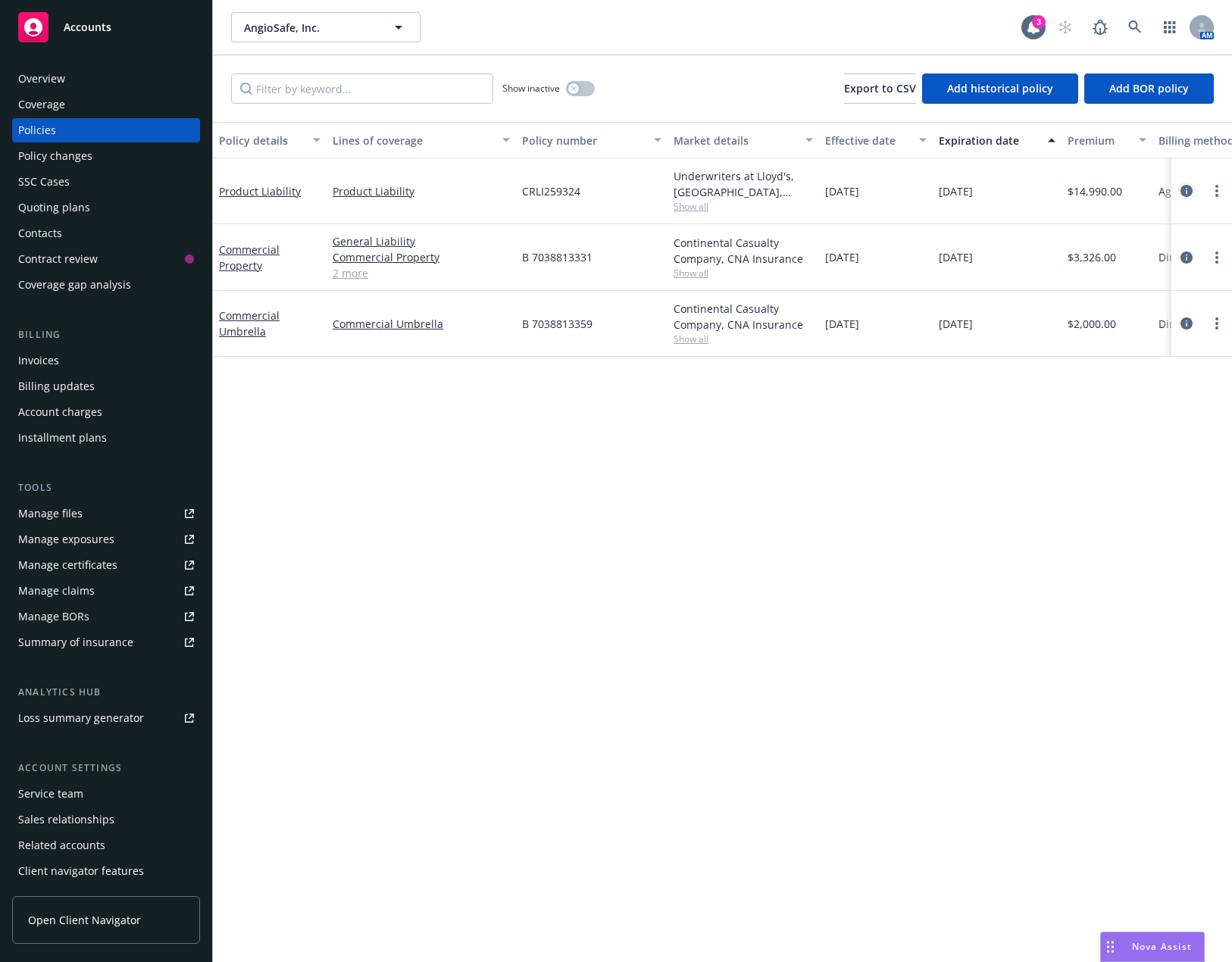
click at [1186, 192] on icon "circleInformation" at bounding box center [1188, 191] width 12 height 12
